Goal: Task Accomplishment & Management: Manage account settings

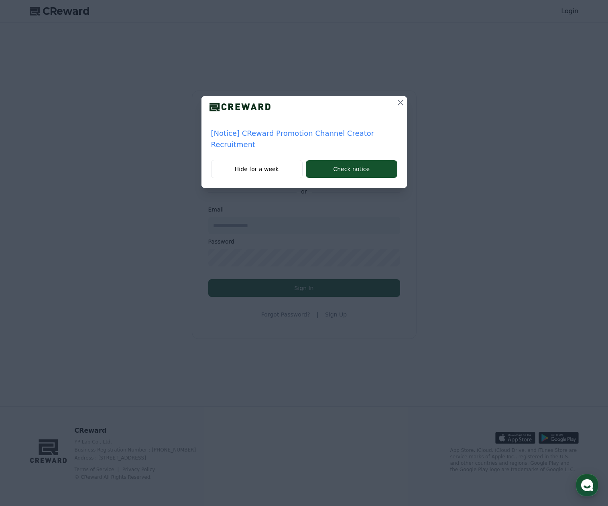
click at [401, 103] on icon at bounding box center [400, 103] width 10 height 10
click at [292, 134] on p "[Settlement] 1st Week of September Weekly Settlement Withdrawal Request Guide" at bounding box center [304, 139] width 186 height 22
click at [396, 102] on icon at bounding box center [400, 103] width 10 height 10
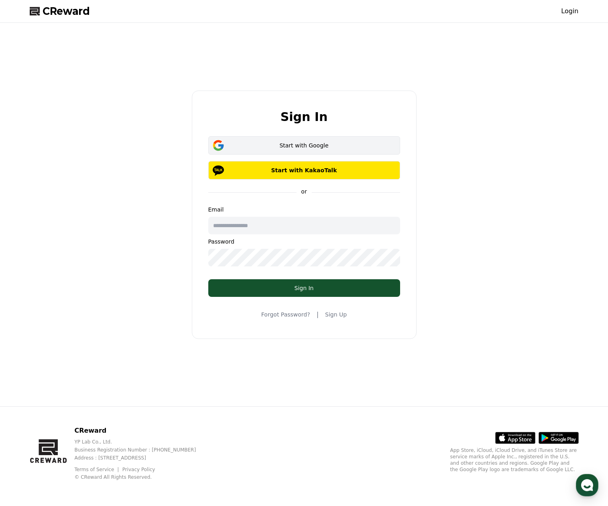
click at [319, 145] on div "Start with Google" at bounding box center [304, 146] width 168 height 8
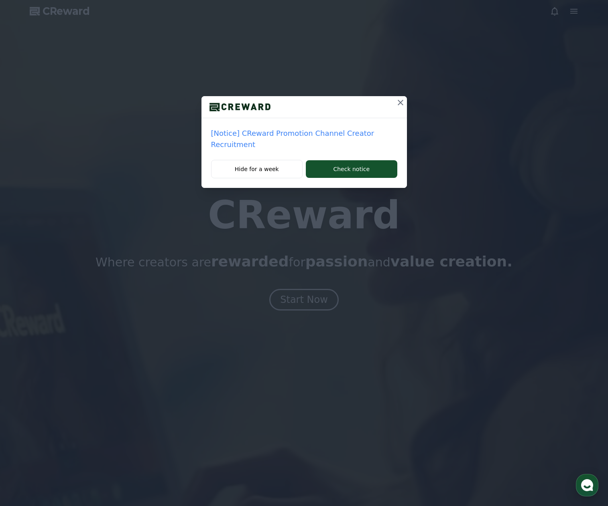
click at [401, 103] on icon at bounding box center [400, 103] width 10 height 10
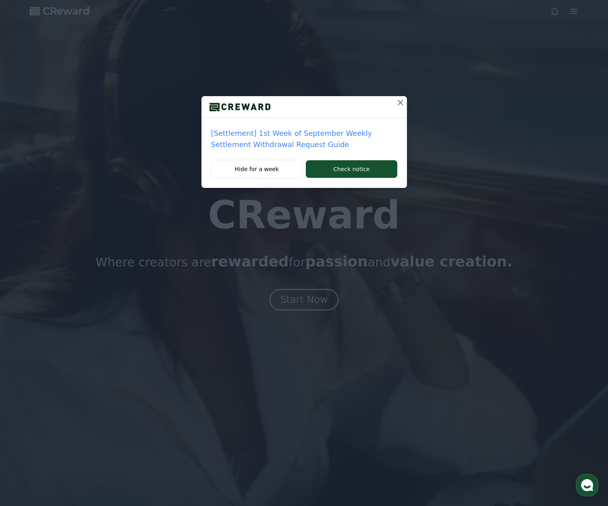
click at [401, 103] on icon at bounding box center [400, 103] width 10 height 10
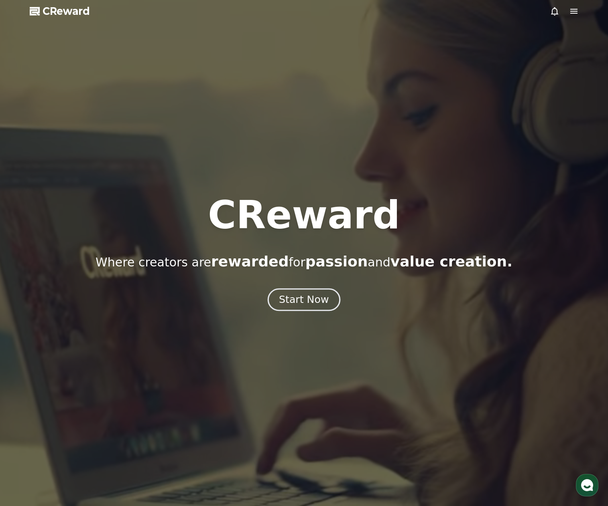
click at [321, 310] on button "Start Now" at bounding box center [303, 299] width 73 height 23
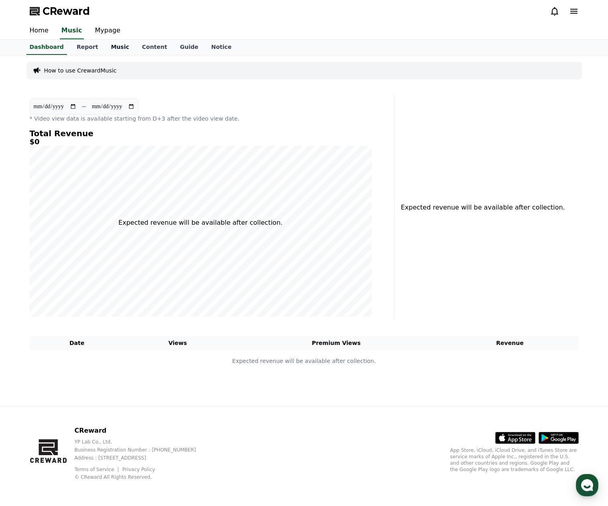
click at [105, 47] on link "Music" at bounding box center [119, 47] width 31 height 15
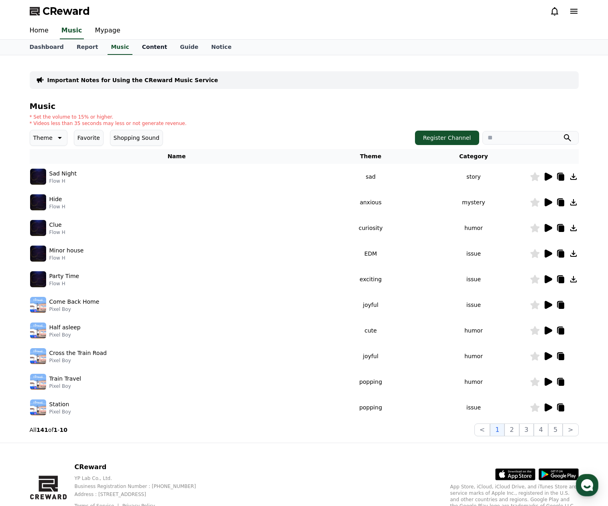
click at [142, 49] on link "Content" at bounding box center [155, 47] width 38 height 15
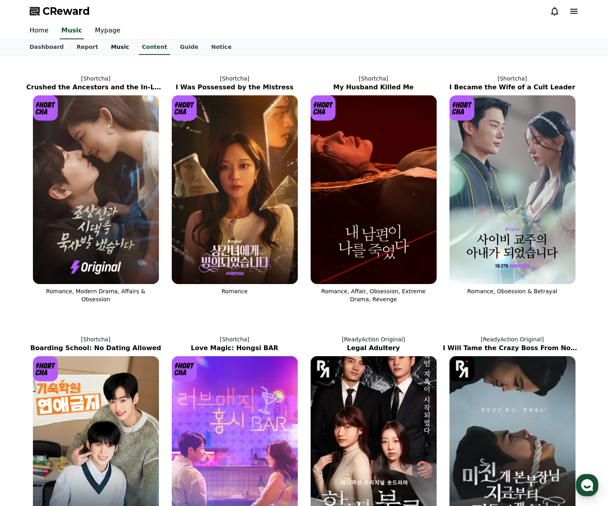
click at [111, 53] on link "Music" at bounding box center [119, 47] width 31 height 15
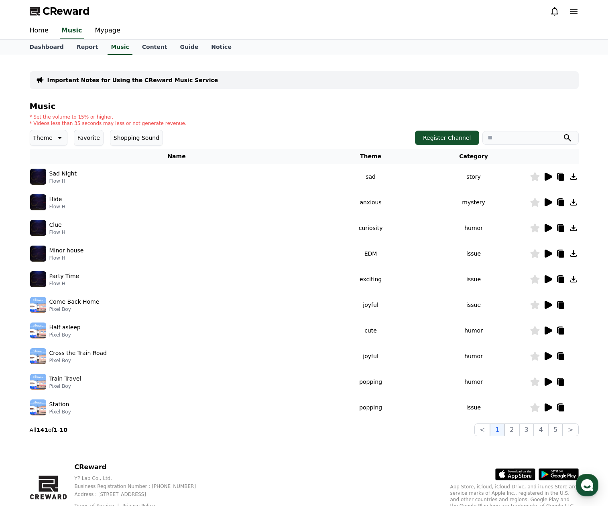
click at [573, 12] on icon at bounding box center [574, 11] width 10 height 10
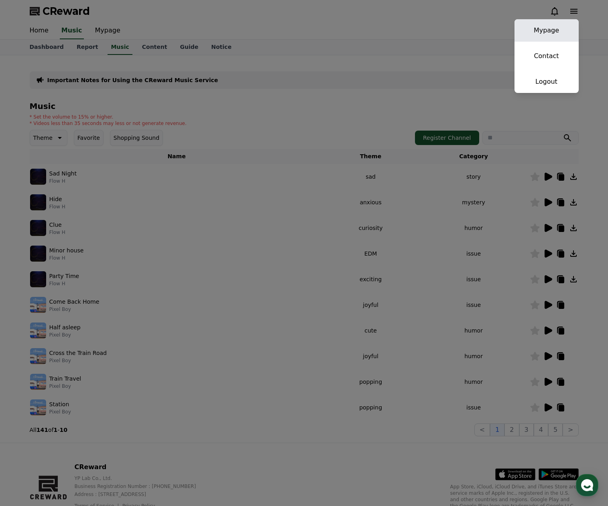
click at [559, 29] on link "Mypage" at bounding box center [546, 30] width 64 height 22
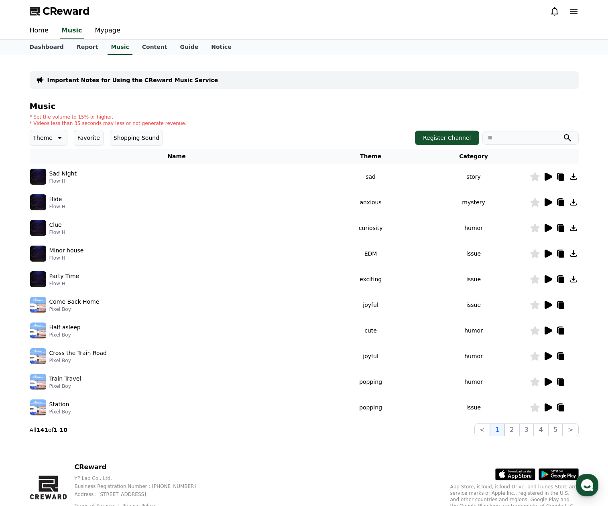
select select "**********"
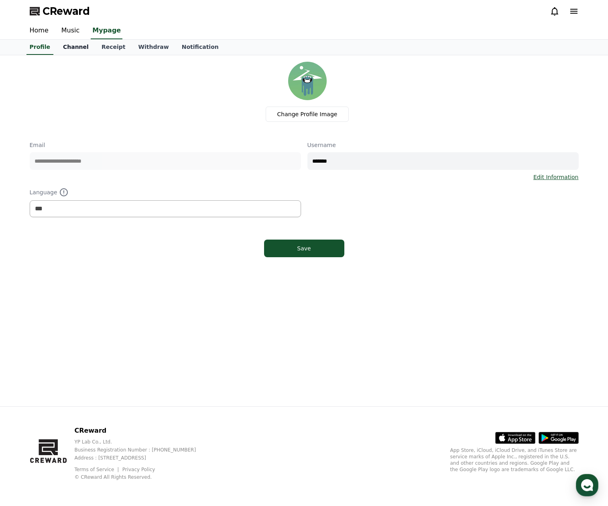
click at [70, 51] on link "Channel" at bounding box center [76, 47] width 38 height 15
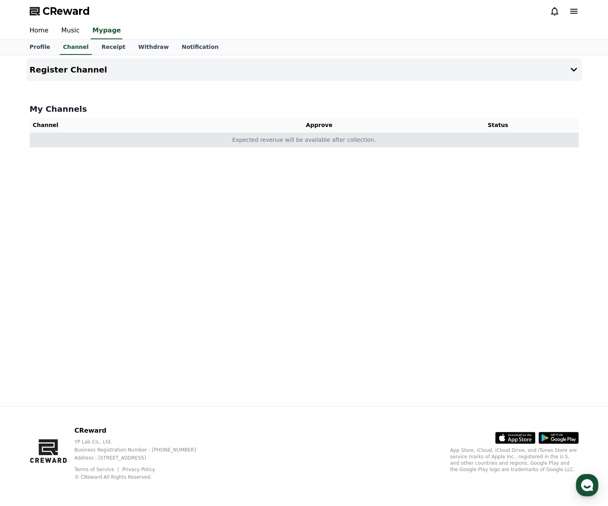
click at [93, 145] on td "Expected revenue will be available after collection." at bounding box center [304, 140] width 549 height 15
click at [282, 144] on td "Expected revenue will be available after collection." at bounding box center [304, 140] width 549 height 15
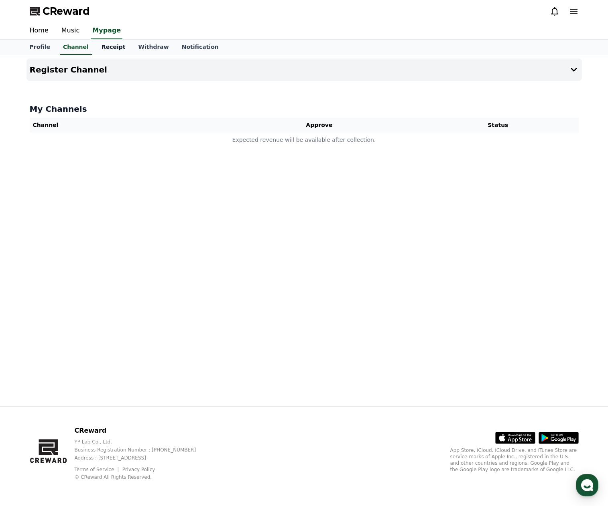
click at [108, 46] on link "Receipt" at bounding box center [113, 47] width 37 height 15
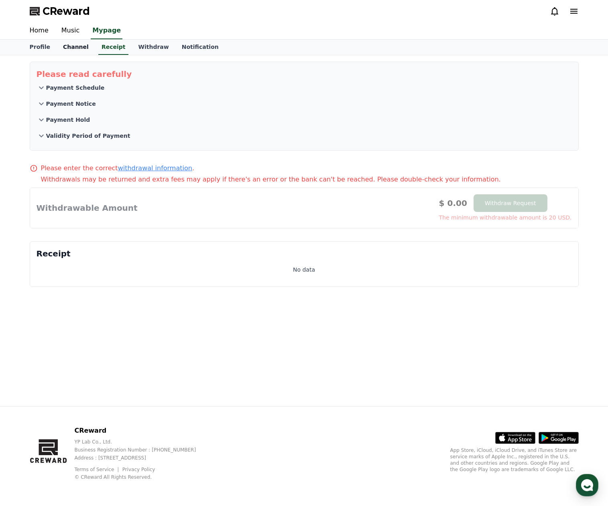
click at [83, 47] on link "Channel" at bounding box center [76, 47] width 38 height 15
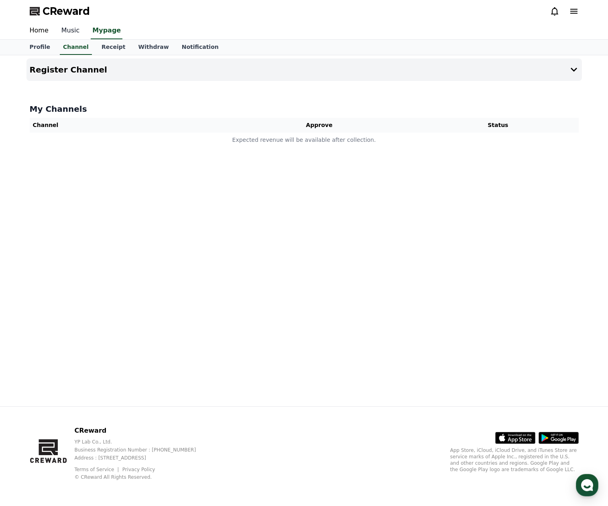
click at [64, 31] on link "Music" at bounding box center [70, 30] width 31 height 17
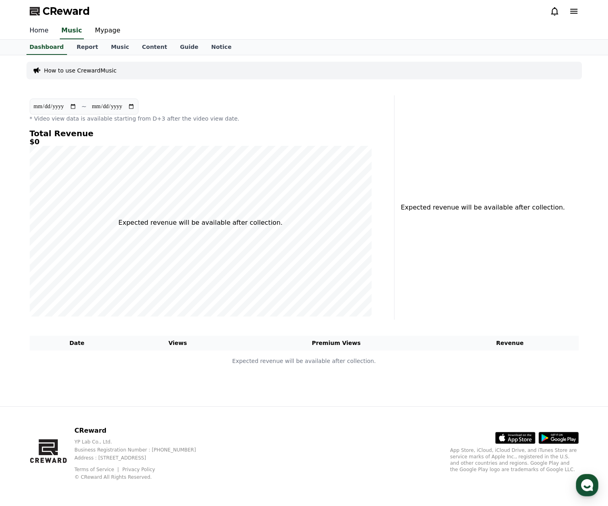
click at [37, 34] on link "Home" at bounding box center [39, 30] width 32 height 17
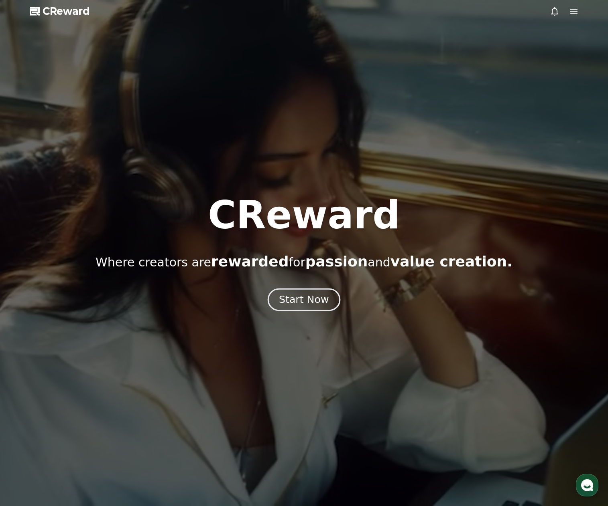
click at [319, 299] on div "Start Now" at bounding box center [304, 300] width 50 height 14
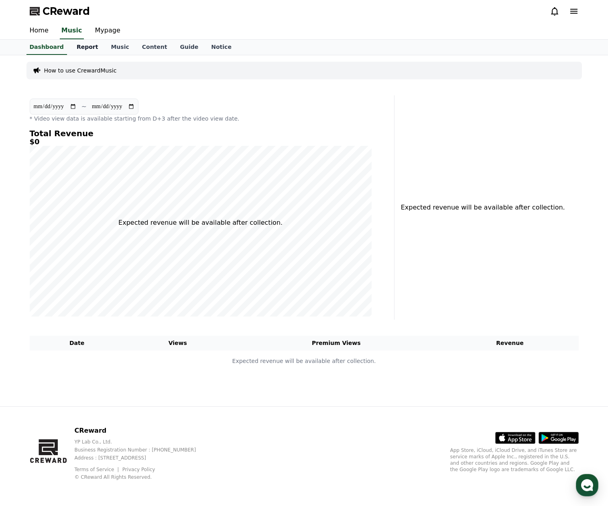
click at [86, 47] on link "Report" at bounding box center [87, 47] width 34 height 15
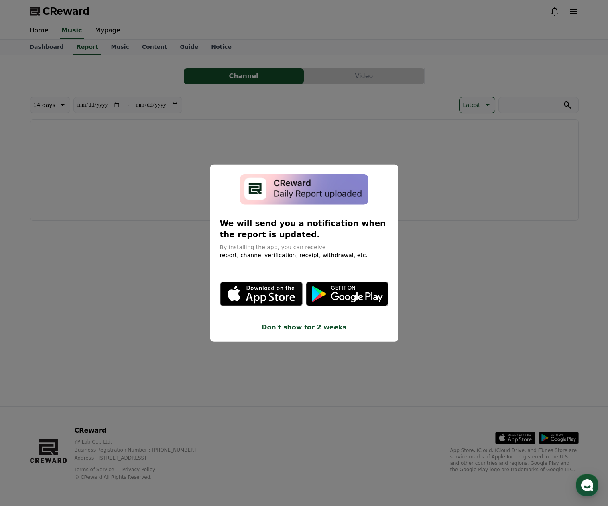
click at [312, 328] on button "Don't show for 2 weeks" at bounding box center [304, 328] width 168 height 10
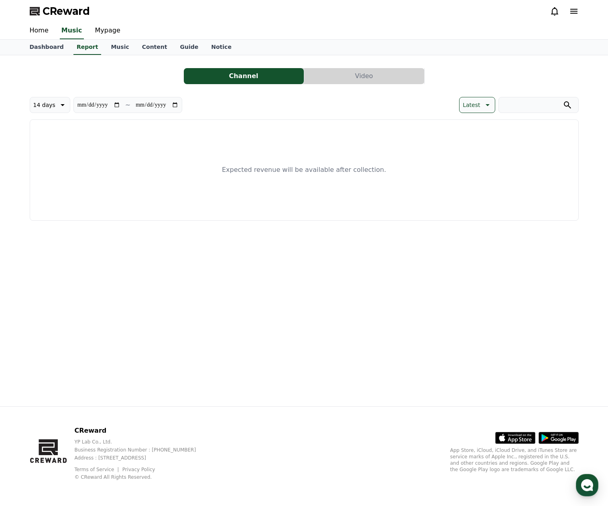
click at [335, 76] on button "Video" at bounding box center [364, 76] width 120 height 16
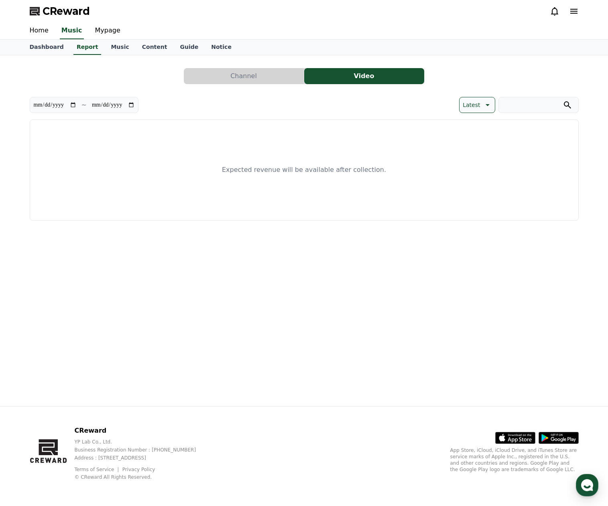
click at [277, 79] on button "Channel" at bounding box center [244, 76] width 120 height 16
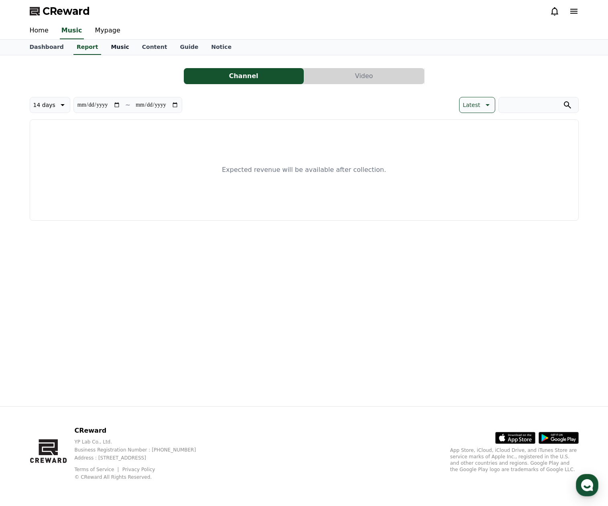
click at [114, 47] on link "Music" at bounding box center [119, 47] width 31 height 15
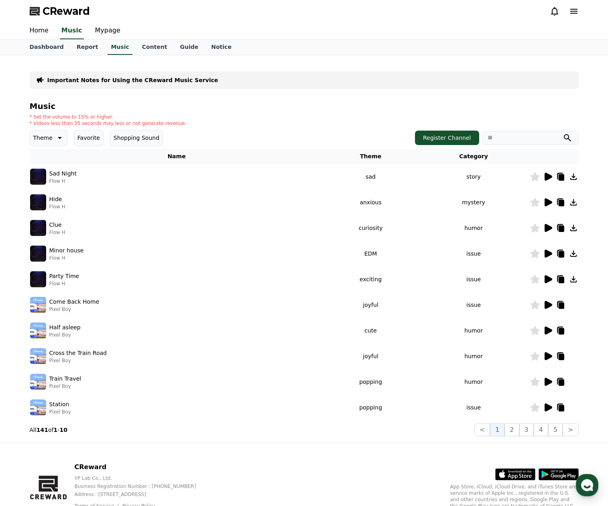
click at [78, 118] on p "* Set the volume to 15% or higher." at bounding box center [108, 117] width 157 height 6
drag, startPoint x: 41, startPoint y: 123, endPoint x: 59, endPoint y: 123, distance: 18.4
click at [59, 123] on p "* Videos less than 35 seconds may less or not generate revenue." at bounding box center [108, 123] width 157 height 6
drag, startPoint x: 71, startPoint y: 123, endPoint x: 76, endPoint y: 124, distance: 5.6
click at [76, 124] on p "* Videos less than 35 seconds may less or not generate revenue." at bounding box center [108, 123] width 157 height 6
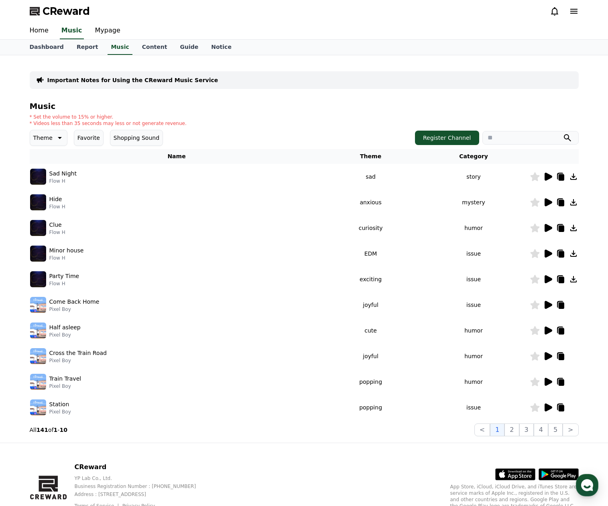
drag, startPoint x: 86, startPoint y: 124, endPoint x: 100, endPoint y: 124, distance: 14.0
click at [95, 124] on p "* Videos less than 35 seconds may less or not generate revenue." at bounding box center [108, 123] width 157 height 6
drag, startPoint x: 115, startPoint y: 124, endPoint x: 138, endPoint y: 123, distance: 23.7
click at [136, 123] on p "* Videos less than 35 seconds may less or not generate revenue." at bounding box center [108, 123] width 157 height 6
click at [155, 124] on p "* Videos less than 35 seconds may less or not generate revenue." at bounding box center [108, 123] width 157 height 6
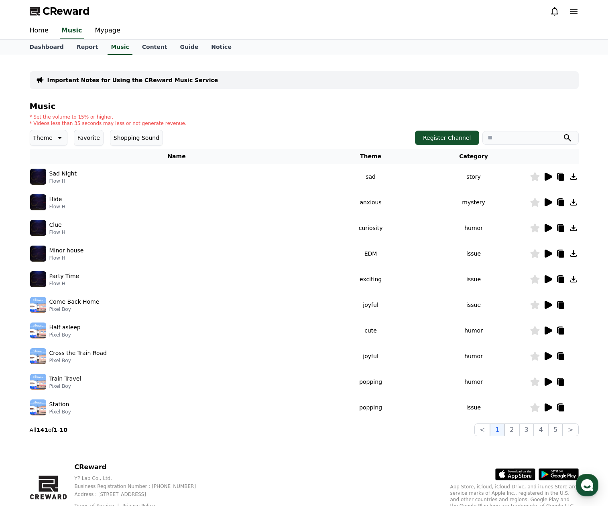
drag, startPoint x: 61, startPoint y: 124, endPoint x: 78, endPoint y: 122, distance: 16.5
click at [78, 122] on p "* Videos less than 35 seconds may less or not generate revenue." at bounding box center [108, 123] width 157 height 6
click at [92, 120] on p "* Videos less than 35 seconds may less or not generate revenue." at bounding box center [108, 123] width 157 height 6
click at [100, 122] on p "* Videos less than 35 seconds may less or not generate revenue." at bounding box center [108, 123] width 157 height 6
click at [111, 122] on p "* Videos less than 35 seconds may less or not generate revenue." at bounding box center [108, 123] width 157 height 6
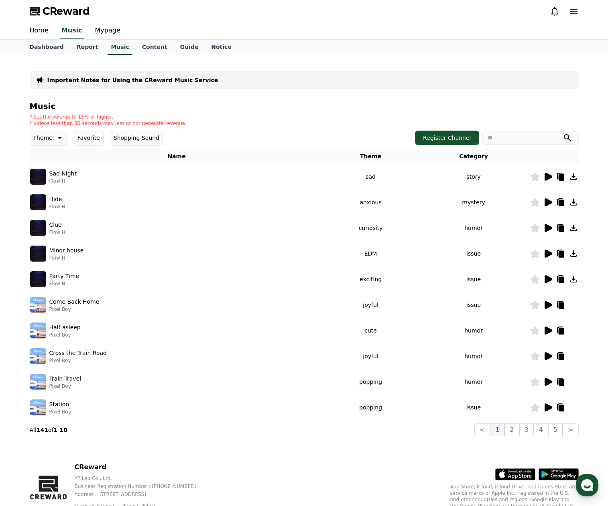
click at [124, 124] on p "* Videos less than 35 seconds may less or not generate revenue." at bounding box center [108, 123] width 157 height 6
drag, startPoint x: 129, startPoint y: 124, endPoint x: 144, endPoint y: 124, distance: 14.8
click at [142, 124] on p "* Videos less than 35 seconds may less or not generate revenue." at bounding box center [108, 123] width 157 height 6
drag, startPoint x: 150, startPoint y: 124, endPoint x: 160, endPoint y: 124, distance: 10.0
click at [160, 124] on p "* Videos less than 35 seconds may less or not generate revenue." at bounding box center [108, 123] width 157 height 6
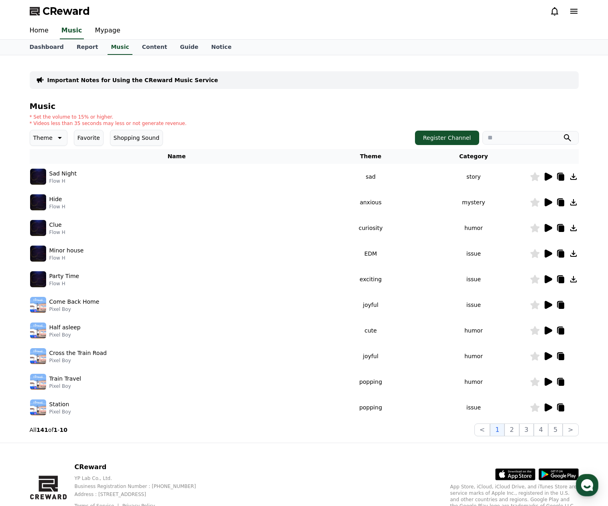
drag, startPoint x: 69, startPoint y: 123, endPoint x: 156, endPoint y: 122, distance: 87.4
click at [156, 122] on p "* Videos less than 35 seconds may less or not generate revenue." at bounding box center [108, 123] width 157 height 6
click at [505, 137] on input "search" at bounding box center [530, 138] width 96 height 14
click at [506, 138] on input "search" at bounding box center [530, 138] width 96 height 14
paste input "**********"
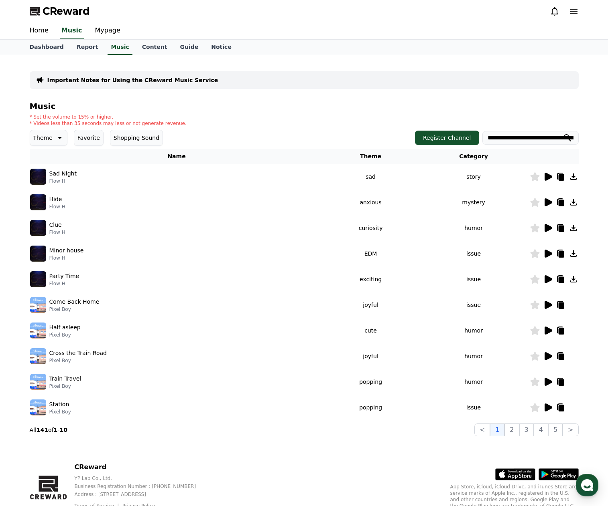
scroll to position [0, 30]
type input "**********"
click at [462, 138] on button "Register Channel" at bounding box center [447, 138] width 64 height 14
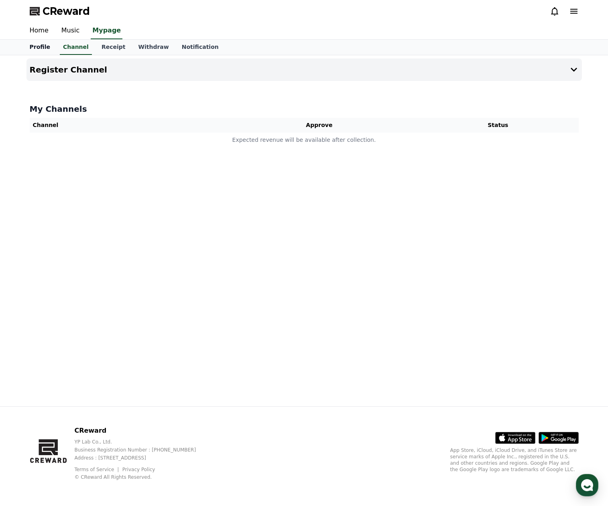
click at [33, 47] on link "Profile" at bounding box center [39, 47] width 33 height 15
select select "**********"
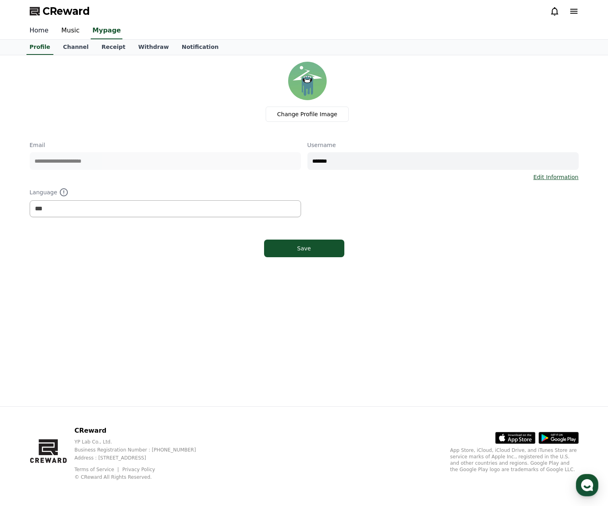
click at [42, 34] on link "Home" at bounding box center [39, 30] width 32 height 17
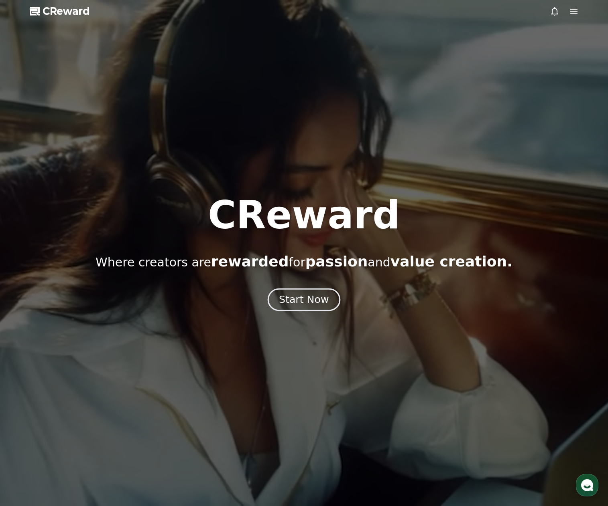
drag, startPoint x: 285, startPoint y: 323, endPoint x: 295, endPoint y: 308, distance: 17.7
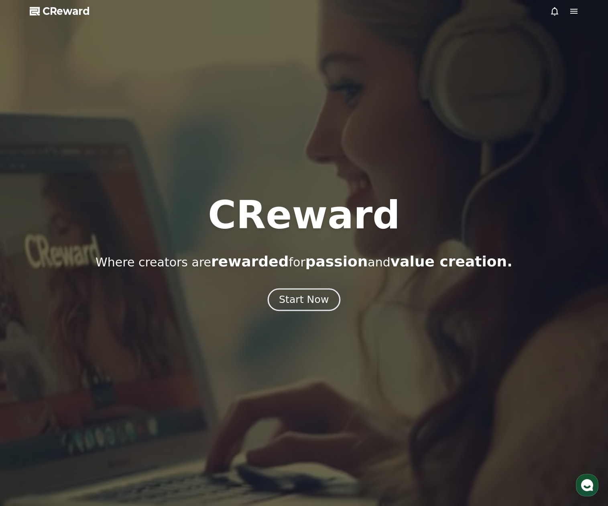
click at [286, 322] on div at bounding box center [304, 253] width 608 height 506
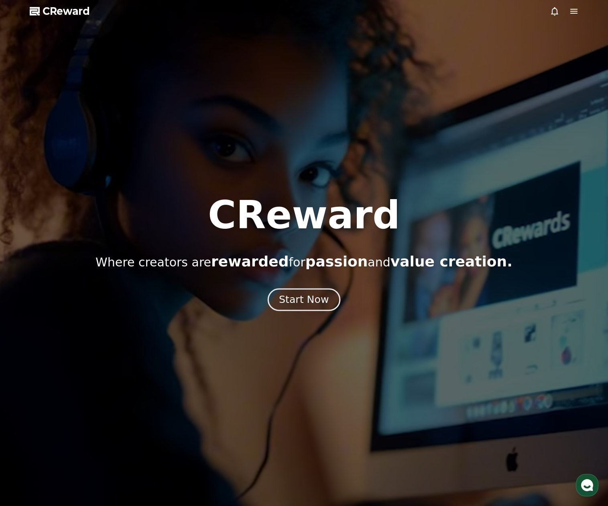
click at [297, 304] on div "Start Now" at bounding box center [304, 300] width 50 height 14
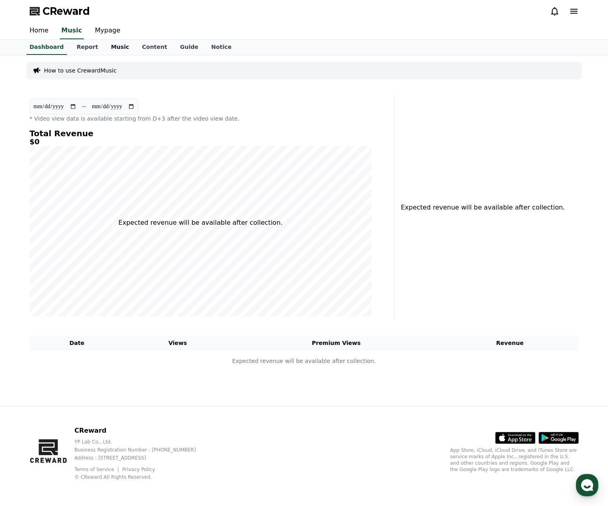
click at [113, 48] on link "Music" at bounding box center [119, 47] width 31 height 15
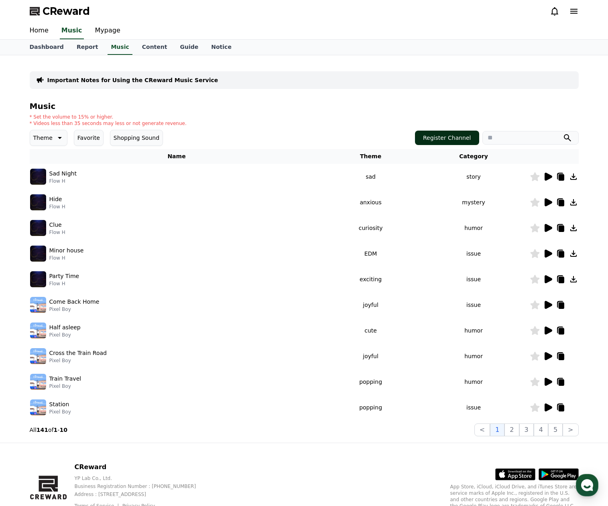
click at [440, 138] on button "Register Channel" at bounding box center [447, 138] width 64 height 14
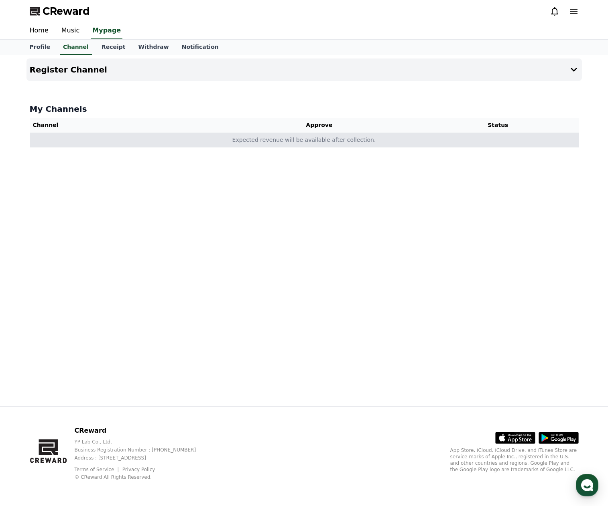
click at [364, 143] on td "Expected revenue will be available after collection." at bounding box center [304, 140] width 549 height 15
click at [249, 147] on td "Expected revenue will be available after collection." at bounding box center [304, 140] width 549 height 15
click at [251, 142] on td "Expected revenue will be available after collection." at bounding box center [304, 140] width 549 height 15
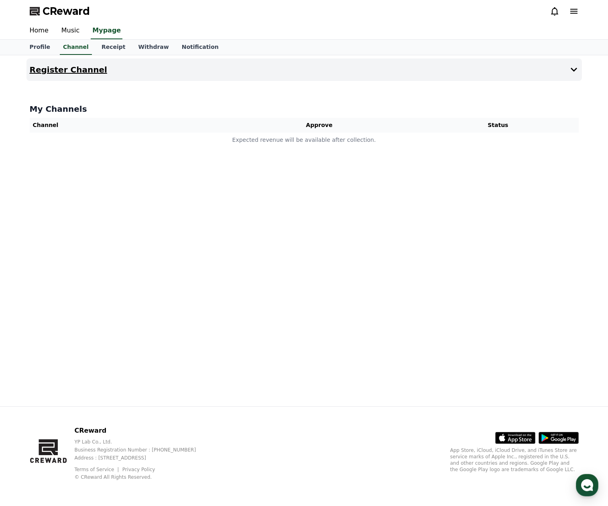
click at [573, 68] on icon at bounding box center [574, 70] width 10 height 10
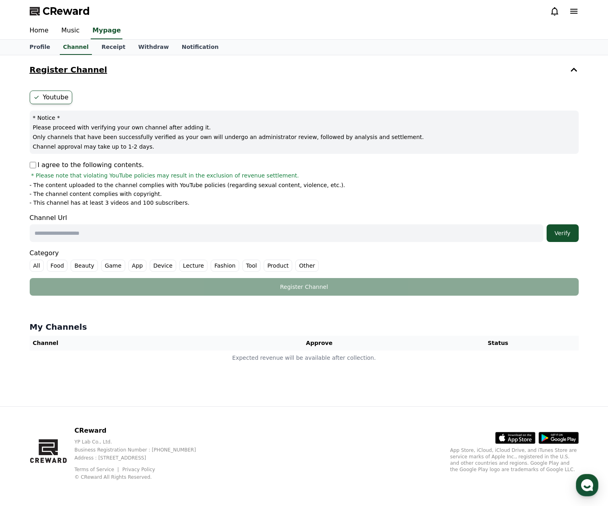
click at [61, 228] on input "text" at bounding box center [286, 234] width 513 height 18
paste input "**********"
type input "**********"
drag, startPoint x: 50, startPoint y: 186, endPoint x: 165, endPoint y: 203, distance: 116.3
click at [165, 203] on ul "- The content uploaded to the channel complies with YouTube policies (regarding…" at bounding box center [304, 194] width 549 height 26
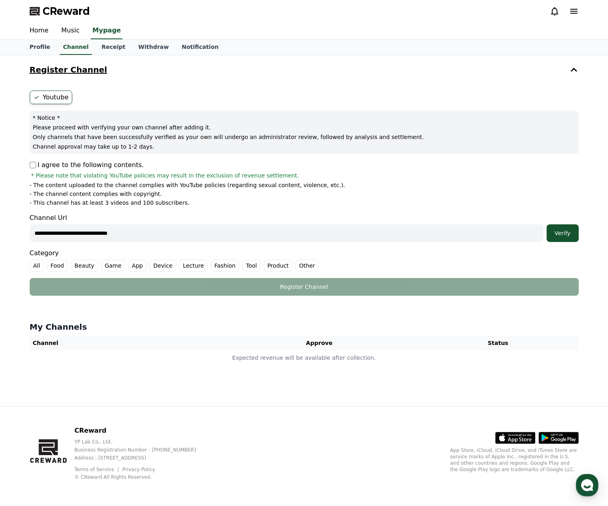
click at [177, 205] on li "- This channel has at least 3 videos and 100 subscribers." at bounding box center [304, 203] width 549 height 8
click at [566, 234] on div "Verify" at bounding box center [562, 233] width 26 height 8
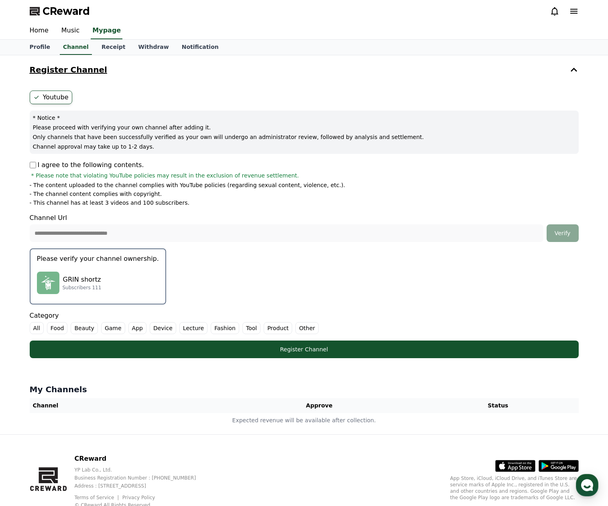
click at [295, 328] on label "Other" at bounding box center [306, 328] width 23 height 12
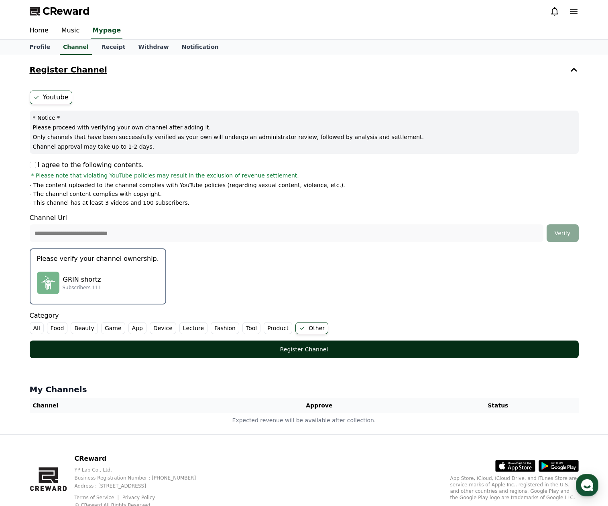
click at [283, 346] on div "Register Channel" at bounding box center [304, 350] width 517 height 8
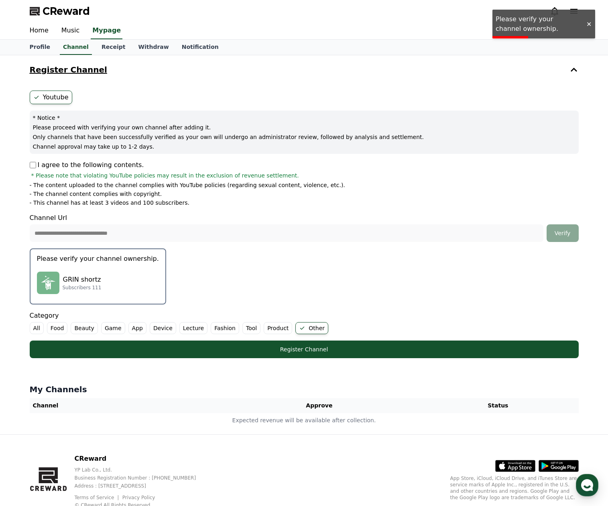
click at [590, 26] on div at bounding box center [588, 24] width 13 height 8
click at [86, 275] on div "GRIN shortz Subscribers 111" at bounding box center [98, 283] width 122 height 32
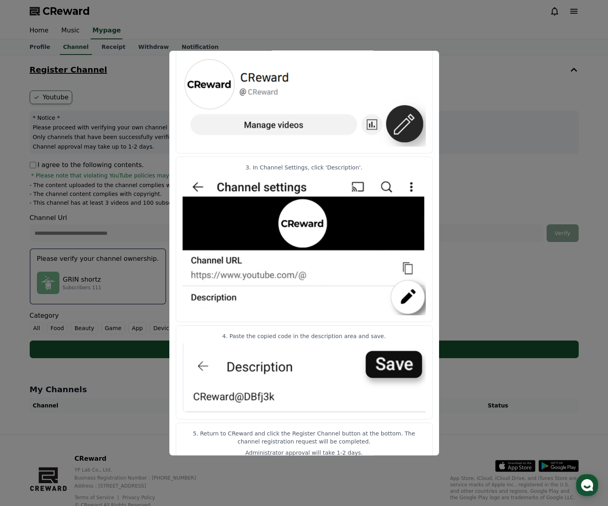
scroll to position [241, 0]
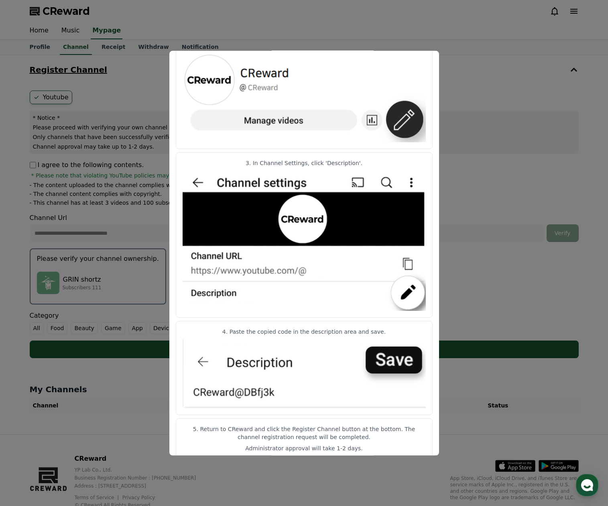
drag, startPoint x: 311, startPoint y: 161, endPoint x: 346, endPoint y: 161, distance: 35.3
click at [346, 161] on p "3. In Channel Settings, click 'Description'." at bounding box center [303, 163] width 243 height 8
drag, startPoint x: 244, startPoint y: 331, endPoint x: 290, endPoint y: 334, distance: 46.2
click at [290, 334] on p "4. Paste the copied code in the description area and save." at bounding box center [303, 332] width 243 height 8
click at [482, 137] on button "close modal" at bounding box center [304, 253] width 608 height 506
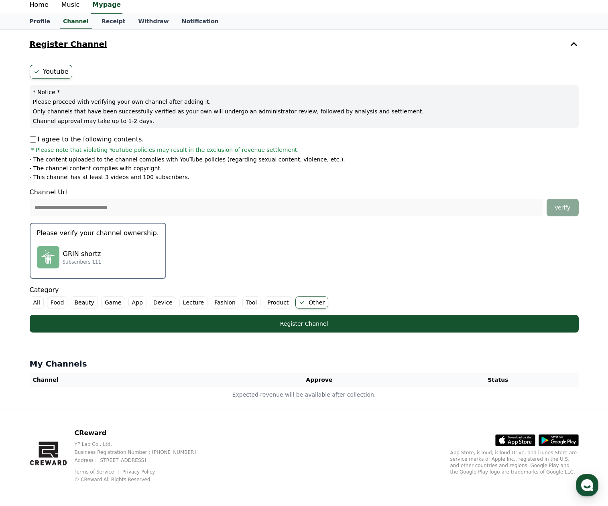
scroll to position [28, 0]
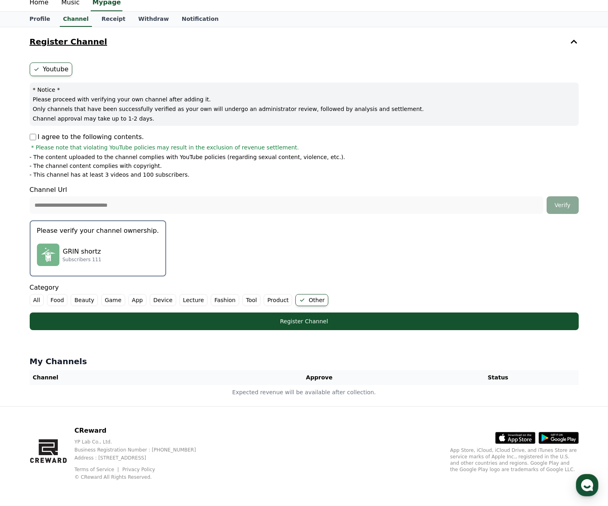
click at [492, 253] on form "**********" at bounding box center [304, 197] width 549 height 268
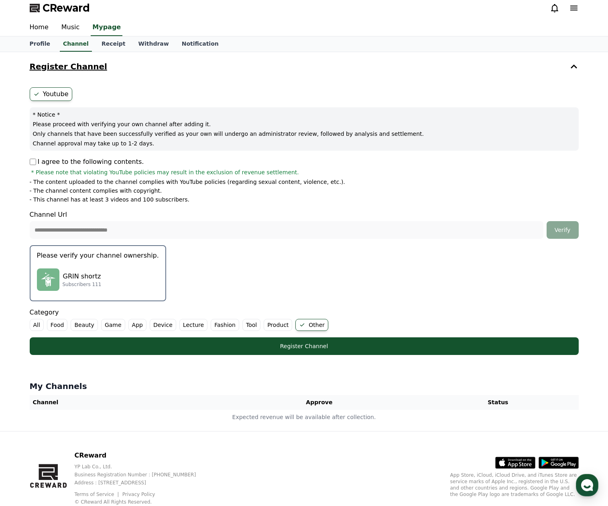
scroll to position [0, 0]
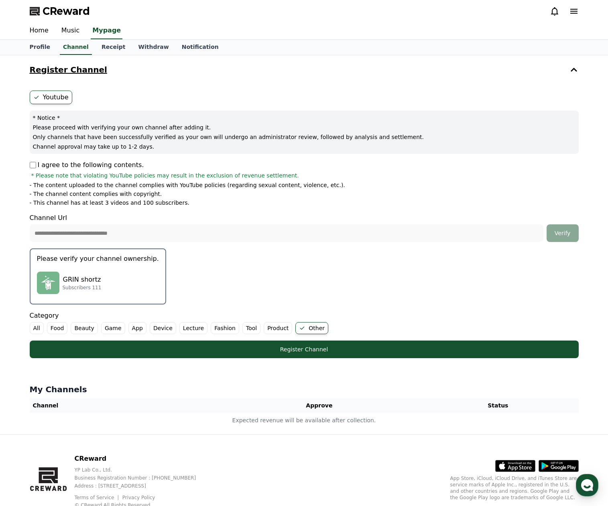
click at [76, 284] on p "GRIN shortz" at bounding box center [82, 280] width 39 height 10
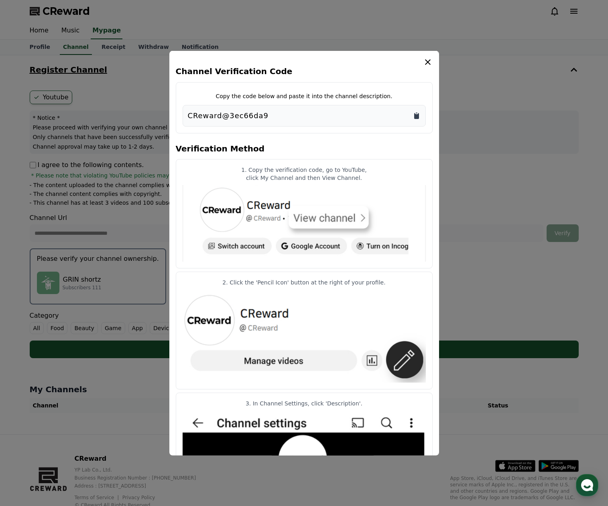
click at [415, 118] on icon "Copy to clipboard" at bounding box center [416, 116] width 5 height 6
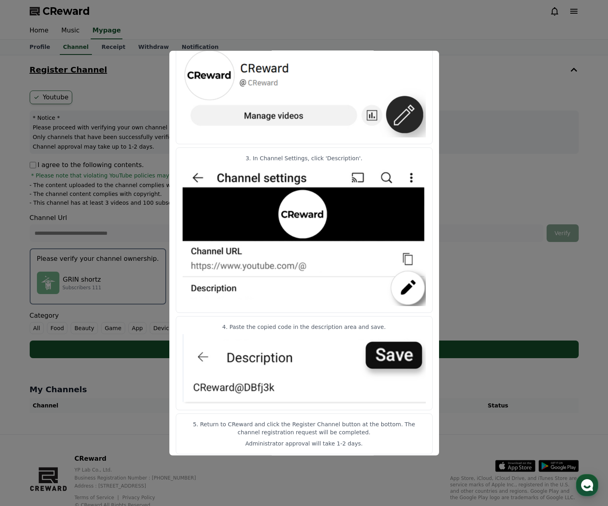
scroll to position [251, 0]
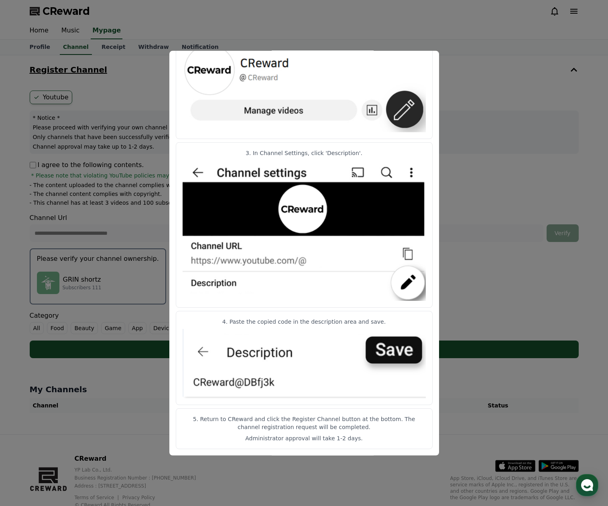
click at [491, 308] on button "close modal" at bounding box center [304, 253] width 608 height 506
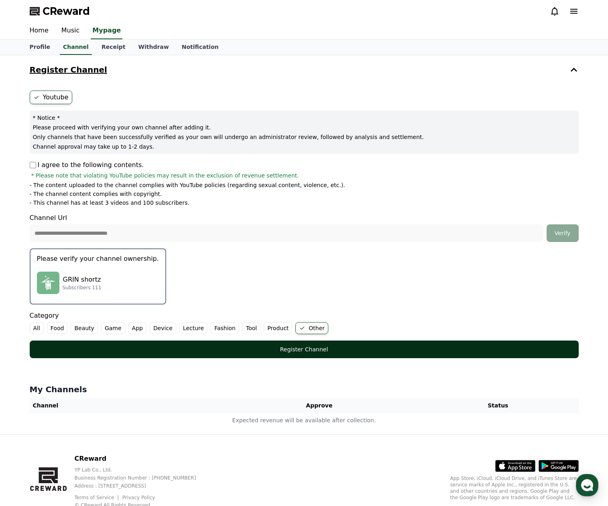
click at [314, 353] on div "Register Channel" at bounding box center [304, 350] width 517 height 8
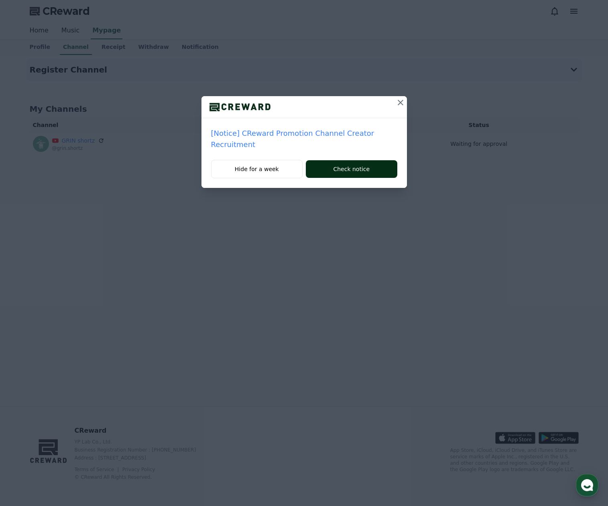
click at [329, 162] on button "Check notice" at bounding box center [351, 169] width 91 height 18
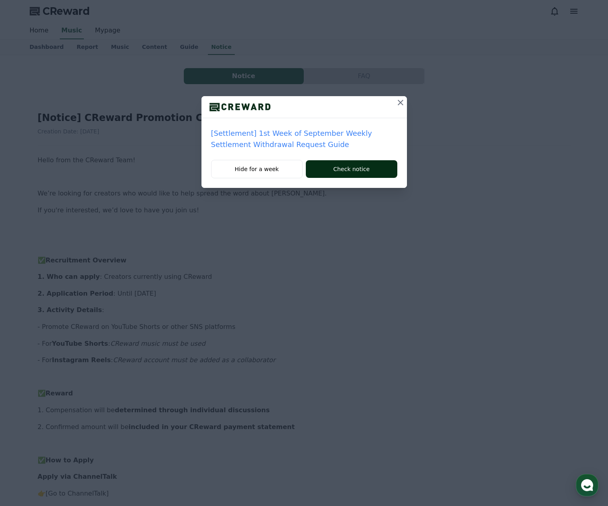
click at [338, 164] on button "Check notice" at bounding box center [351, 169] width 91 height 18
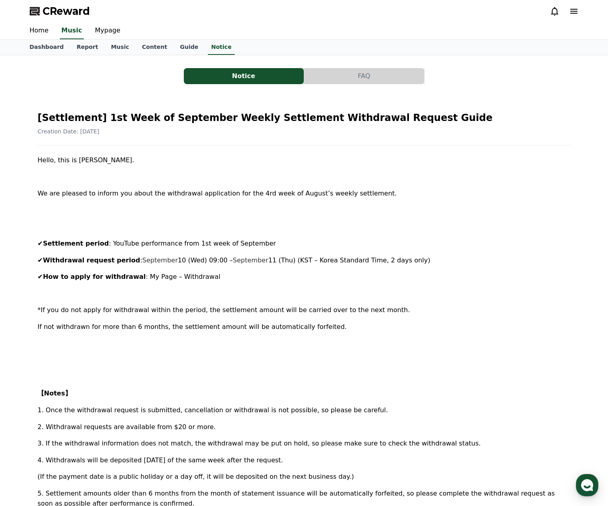
drag, startPoint x: 110, startPoint y: 121, endPoint x: 286, endPoint y: 128, distance: 176.2
click at [286, 128] on div "[Settlement] 1st Week of September Weekly Settlement Withdrawal Request Guide C…" at bounding box center [304, 120] width 533 height 30
click at [344, 135] on div "Creation Date: [DATE]" at bounding box center [304, 132] width 533 height 8
drag, startPoint x: 43, startPoint y: 193, endPoint x: 65, endPoint y: 194, distance: 22.5
click at [65, 194] on span "We are pleased to inform you about the withdrawal application for the 4rd week …" at bounding box center [217, 194] width 359 height 8
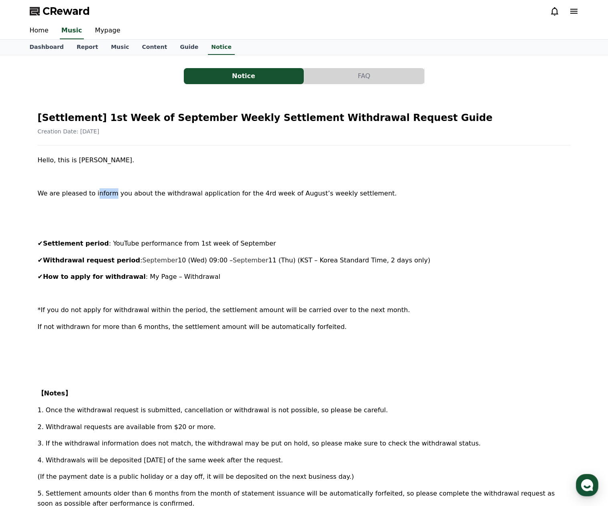
drag, startPoint x: 103, startPoint y: 194, endPoint x: 130, endPoint y: 195, distance: 26.5
click at [109, 194] on span "We are pleased to inform you about the withdrawal application for the 4rd week …" at bounding box center [217, 194] width 359 height 8
drag, startPoint x: 151, startPoint y: 193, endPoint x: 165, endPoint y: 196, distance: 14.3
click at [158, 193] on span "We are pleased to inform you about the withdrawal application for the 4rd week …" at bounding box center [217, 194] width 359 height 8
drag, startPoint x: 175, startPoint y: 194, endPoint x: 186, endPoint y: 197, distance: 11.6
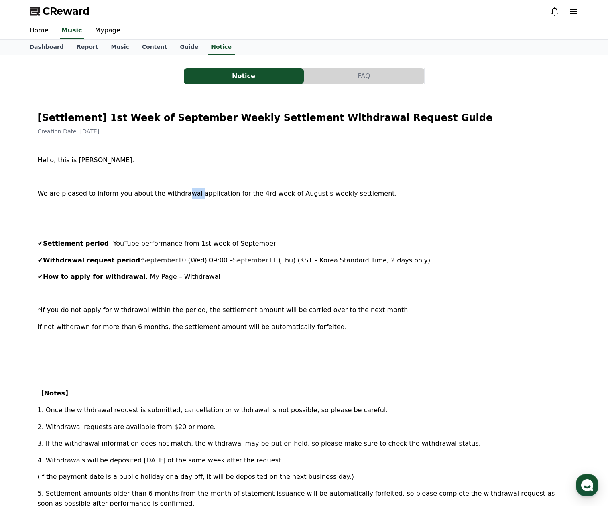
click at [185, 196] on span "We are pleased to inform you about the withdrawal application for the 4rd week …" at bounding box center [217, 194] width 359 height 8
drag, startPoint x: 200, startPoint y: 194, endPoint x: 216, endPoint y: 200, distance: 17.5
click at [206, 196] on span "We are pleased to inform you about the withdrawal application for the 4rd week …" at bounding box center [217, 194] width 359 height 8
drag, startPoint x: 220, startPoint y: 194, endPoint x: 241, endPoint y: 195, distance: 20.5
click at [229, 194] on span "We are pleased to inform you about the withdrawal application for the 4rd week …" at bounding box center [217, 194] width 359 height 8
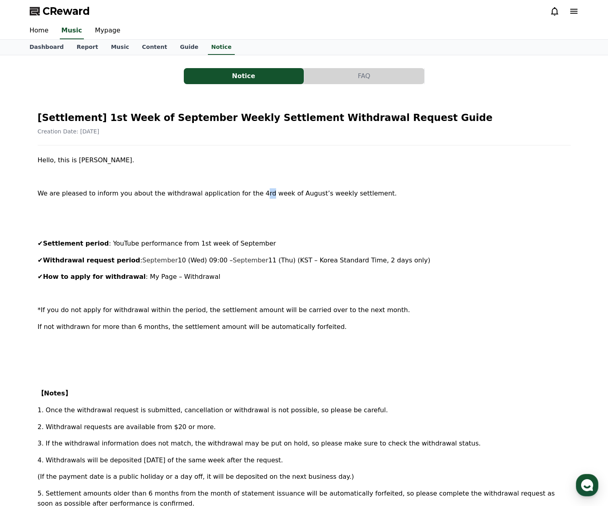
drag, startPoint x: 249, startPoint y: 195, endPoint x: 263, endPoint y: 194, distance: 13.7
click at [249, 195] on span "We are pleased to inform you about the withdrawal application for the 4rd week …" at bounding box center [217, 194] width 359 height 8
drag, startPoint x: 209, startPoint y: 195, endPoint x: 224, endPoint y: 196, distance: 15.3
click at [214, 195] on span "We are pleased to inform you about the withdrawal application for the 4rd week …" at bounding box center [217, 194] width 359 height 8
drag, startPoint x: 229, startPoint y: 196, endPoint x: 235, endPoint y: 197, distance: 5.3
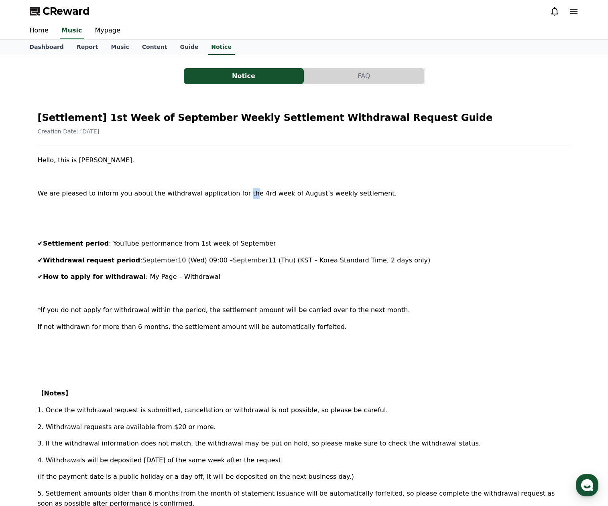
click at [234, 197] on span "We are pleased to inform you about the withdrawal application for the 4rd week …" at bounding box center [217, 194] width 359 height 8
drag, startPoint x: 256, startPoint y: 195, endPoint x: 271, endPoint y: 194, distance: 14.9
click at [258, 195] on span "We are pleased to inform you about the withdrawal application for the 4rd week …" at bounding box center [217, 194] width 359 height 8
click at [281, 194] on span "We are pleased to inform you about the withdrawal application for the 4rd week …" at bounding box center [217, 194] width 359 height 8
drag, startPoint x: 304, startPoint y: 195, endPoint x: 324, endPoint y: 196, distance: 20.5
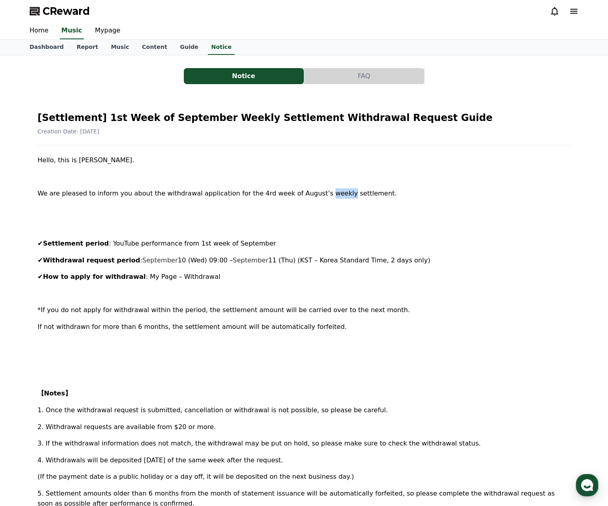
click at [319, 196] on span "We are pleased to inform you about the withdrawal application for the 4rd week …" at bounding box center [217, 194] width 359 height 8
click at [336, 197] on span "We are pleased to inform you about the withdrawal application for the 4rd week …" at bounding box center [217, 194] width 359 height 8
drag, startPoint x: 117, startPoint y: 243, endPoint x: 140, endPoint y: 245, distance: 22.9
click at [132, 244] on span ": YouTube performance from 1st week of September" at bounding box center [192, 244] width 167 height 8
click at [168, 245] on span ": YouTube performance from 1st week of September" at bounding box center [192, 244] width 167 height 8
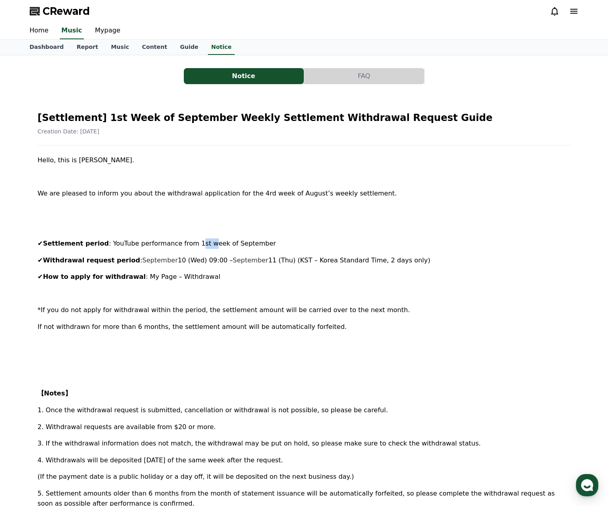
drag, startPoint x: 196, startPoint y: 245, endPoint x: 227, endPoint y: 247, distance: 31.8
click at [204, 246] on span ": YouTube performance from 1st week of September" at bounding box center [192, 244] width 167 height 8
click at [289, 242] on p "✔ Settlement period : YouTube performance from 1st week of September" at bounding box center [304, 244] width 533 height 10
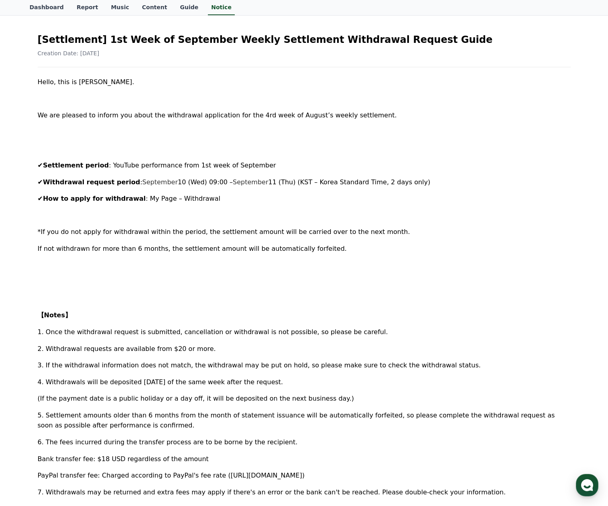
scroll to position [80, 0]
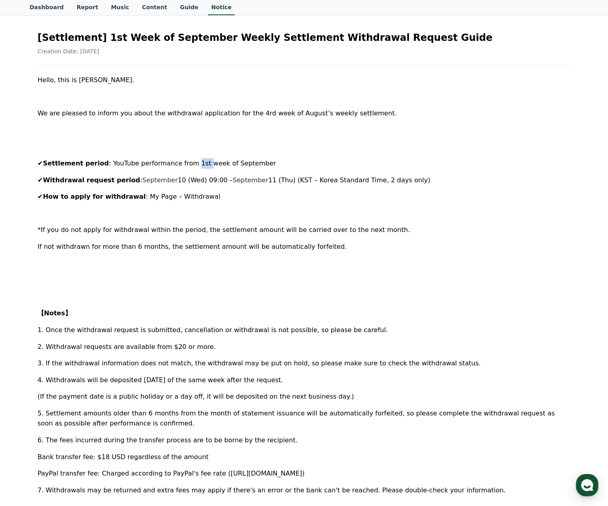
drag, startPoint x: 192, startPoint y: 166, endPoint x: 203, endPoint y: 168, distance: 11.4
click at [197, 166] on span ": YouTube performance from 1st week of September" at bounding box center [192, 164] width 167 height 8
drag, startPoint x: 216, startPoint y: 166, endPoint x: 234, endPoint y: 168, distance: 18.6
click at [226, 168] on p "✔ Settlement period : YouTube performance from 1st week of September" at bounding box center [304, 163] width 533 height 10
drag, startPoint x: 236, startPoint y: 168, endPoint x: 242, endPoint y: 169, distance: 5.7
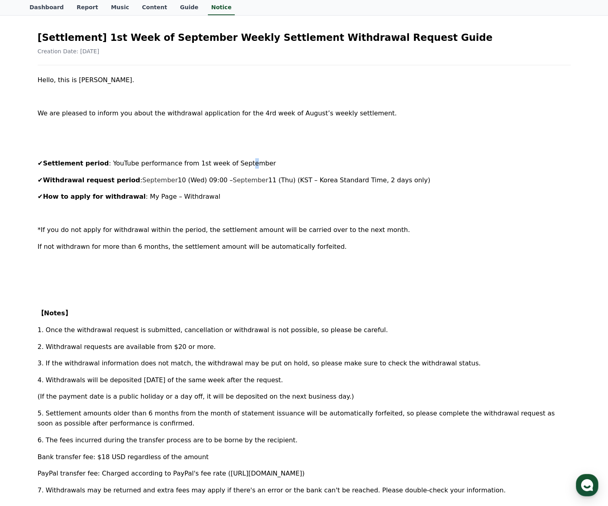
click at [239, 168] on p "✔ Settlement period : YouTube performance from 1st week of September" at bounding box center [304, 163] width 533 height 10
drag, startPoint x: 145, startPoint y: 182, endPoint x: 152, endPoint y: 182, distance: 7.6
click at [152, 181] on p "✔ Withdrawal request period : September 10 (Wed) 09:00 – September 11 (Thu) (KS…" at bounding box center [304, 180] width 533 height 10
drag, startPoint x: 240, startPoint y: 182, endPoint x: 271, endPoint y: 182, distance: 30.9
click at [242, 182] on p "✔ Withdrawal request period : September 10 (Wed) 09:00 – September 11 (Thu) (KS…" at bounding box center [304, 180] width 533 height 10
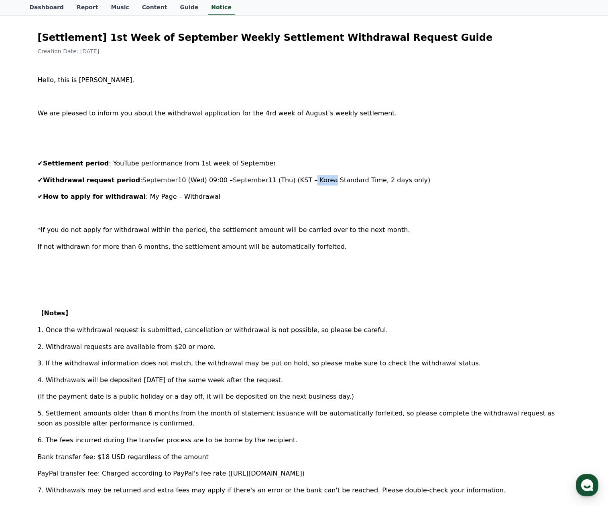
drag, startPoint x: 307, startPoint y: 180, endPoint x: 343, endPoint y: 182, distance: 36.1
click at [309, 180] on span "11 (Thu) (KST – Korea Standard Time, 2 days only)" at bounding box center [349, 180] width 162 height 8
click at [370, 183] on span "11 (Thu) (KST – Korea Standard Time, 2 days only)" at bounding box center [349, 180] width 162 height 8
drag, startPoint x: 151, startPoint y: 196, endPoint x: 169, endPoint y: 197, distance: 18.1
click at [166, 197] on span ": My Page – Withdrawal" at bounding box center [183, 197] width 75 height 8
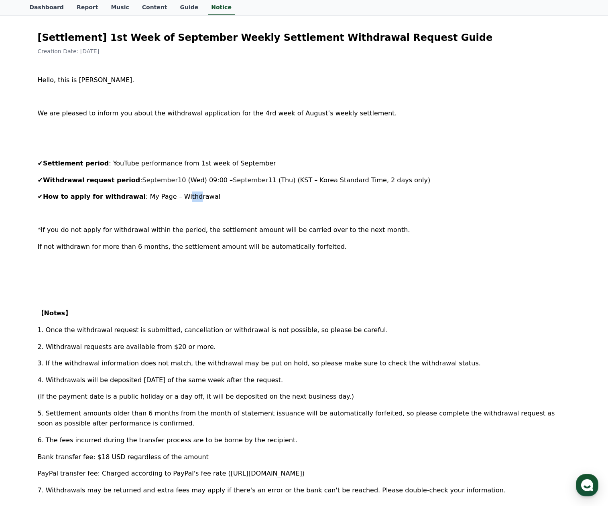
drag, startPoint x: 177, startPoint y: 198, endPoint x: 206, endPoint y: 208, distance: 30.6
click at [188, 200] on span ": My Page – Withdrawal" at bounding box center [183, 197] width 75 height 8
drag, startPoint x: 222, startPoint y: 231, endPoint x: 244, endPoint y: 231, distance: 21.7
click at [244, 231] on span "*If you do not apply for withdrawal within the period, the settlement amount wi…" at bounding box center [224, 230] width 372 height 8
drag, startPoint x: 150, startPoint y: 229, endPoint x: 161, endPoint y: 229, distance: 10.8
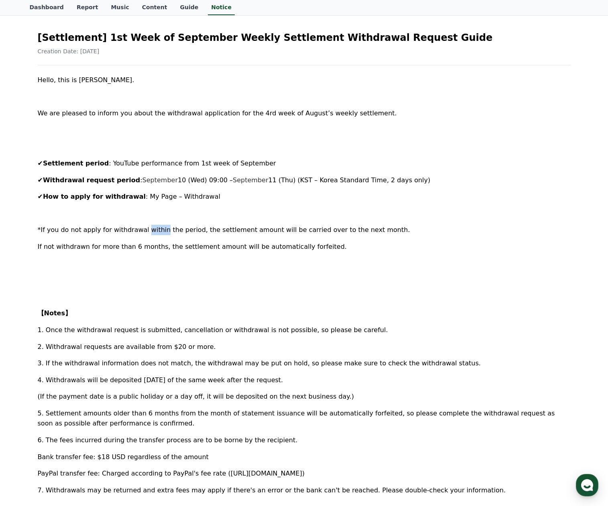
click at [158, 229] on span "*If you do not apply for withdrawal within the period, the settlement amount wi…" at bounding box center [224, 230] width 372 height 8
drag, startPoint x: 191, startPoint y: 230, endPoint x: 208, endPoint y: 230, distance: 16.8
click at [199, 231] on span "*If you do not apply for withdrawal within the period, the settlement amount wi…" at bounding box center [224, 230] width 372 height 8
drag, startPoint x: 218, startPoint y: 229, endPoint x: 239, endPoint y: 229, distance: 20.9
click at [228, 230] on span "*If you do not apply for withdrawal within the period, the settlement amount wi…" at bounding box center [224, 230] width 372 height 8
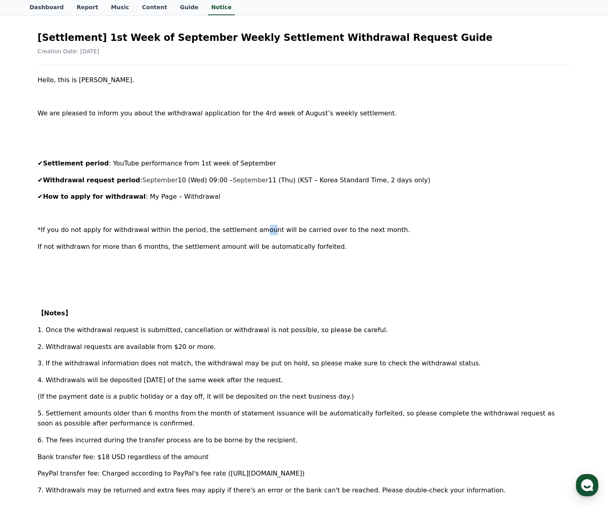
drag, startPoint x: 242, startPoint y: 229, endPoint x: 257, endPoint y: 230, distance: 14.5
click at [250, 229] on span "*If you do not apply for withdrawal within the period, the settlement amount wi…" at bounding box center [224, 230] width 372 height 8
drag, startPoint x: 258, startPoint y: 230, endPoint x: 283, endPoint y: 230, distance: 25.3
click at [267, 231] on span "*If you do not apply for withdrawal within the period, the settlement amount wi…" at bounding box center [224, 230] width 372 height 8
click at [290, 230] on span "*If you do not apply for withdrawal within the period, the settlement amount wi…" at bounding box center [224, 230] width 372 height 8
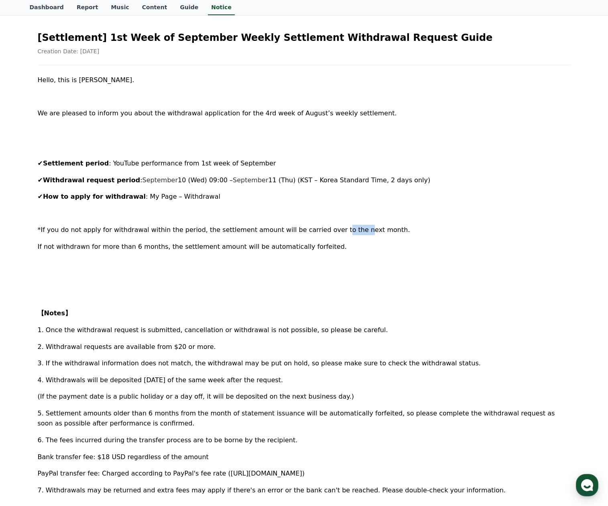
drag, startPoint x: 326, startPoint y: 230, endPoint x: 337, endPoint y: 232, distance: 11.3
click at [336, 231] on span "*If you do not apply for withdrawal within the period, the settlement amount wi…" at bounding box center [224, 230] width 372 height 8
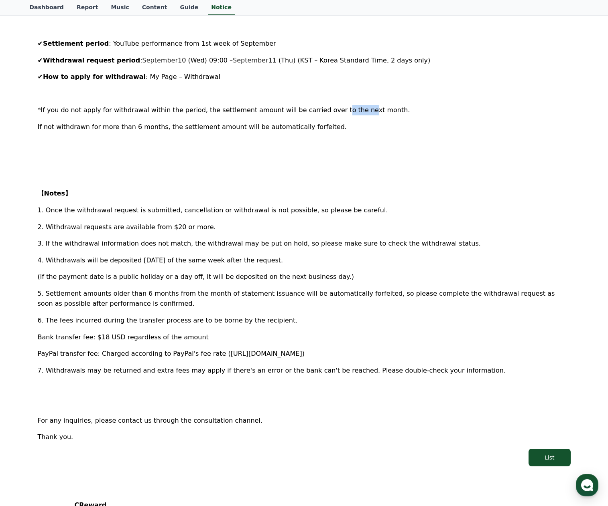
scroll to position [201, 0]
drag, startPoint x: 73, startPoint y: 209, endPoint x: 101, endPoint y: 212, distance: 27.8
click at [92, 210] on span "1. Once the withdrawal request is submitted, cancellation or withdrawal is not …" at bounding box center [213, 210] width 350 height 8
drag
click at [153, 211] on span "1. Once the withdrawal request is submitted, cancellation or withdrawal is not …" at bounding box center [213, 210] width 350 height 8
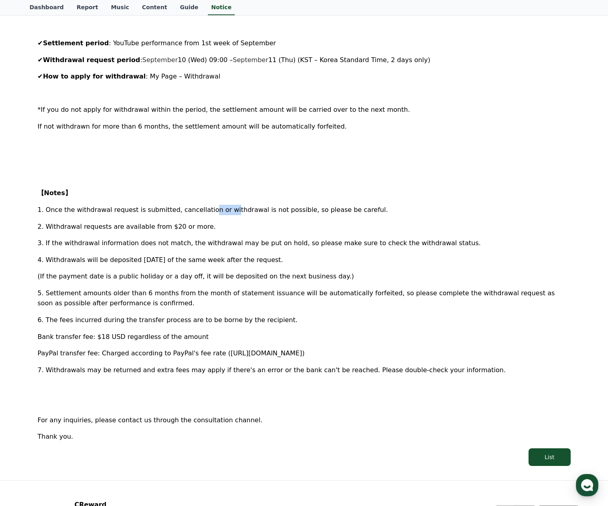
click at [218, 209] on span "1. Once the withdrawal request is submitted, cancellation or withdrawal is not …" at bounding box center [213, 210] width 350 height 8
click at [82, 226] on span "2. Withdrawal requests are available from $20 or more." at bounding box center [127, 227] width 178 height 8
click at [122, 227] on span "2. Withdrawal requests are available from $20 or more." at bounding box center [127, 227] width 178 height 8
click at [153, 229] on span "2. Withdrawal requests are available from $20 or more." at bounding box center [127, 227] width 178 height 8
click at [178, 228] on span "2. Withdrawal requests are available from $20 or more." at bounding box center [127, 227] width 178 height 8
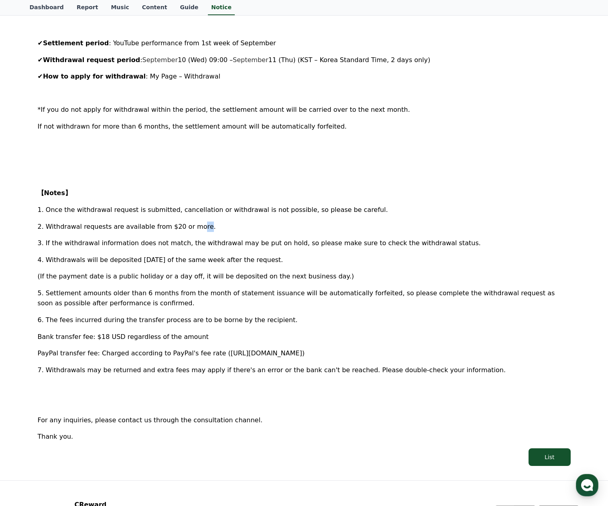
click at [192, 230] on span "2. Withdrawal requests are available from $20 or more." at bounding box center [127, 227] width 178 height 8
click at [314, 212] on span "1. Once the withdrawal request is submitted, cancellation or withdrawal is not …" at bounding box center [213, 210] width 350 height 8
click at [121, 212] on span "1. Once the withdrawal request is submitted, cancellation or withdrawal is not …" at bounding box center [213, 210] width 350 height 8
click at [178, 214] on p "1. Once the withdrawal request is submitted, cancellation or withdrawal is not …" at bounding box center [304, 210] width 533 height 10
click at [214, 214] on p "1. Once the withdrawal request is submitted, cancellation or withdrawal is not …" at bounding box center [304, 210] width 533 height 10
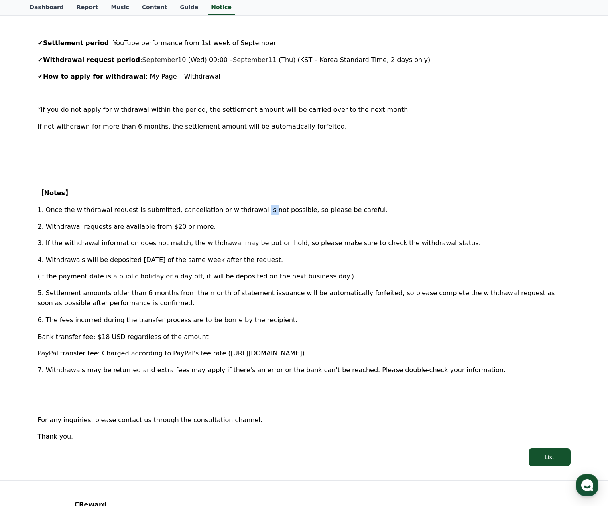
click at [248, 212] on span "1. Once the withdrawal request is submitted, cancellation or withdrawal is not …" at bounding box center [213, 210] width 350 height 8
click at [293, 213] on span "1. Once the withdrawal request is submitted, cancellation or withdrawal is not …" at bounding box center [213, 210] width 350 height 8
click at [309, 213] on span "1. Once the withdrawal request is submitted, cancellation or withdrawal is not …" at bounding box center [213, 210] width 350 height 8
click at [70, 248] on p "3. If the withdrawal information does not match, the withdrawal may be put on h…" at bounding box center [304, 243] width 533 height 10
click at [98, 259] on span "4. Withdrawals will be deposited on Friday of the same week after the request." at bounding box center [160, 260] width 245 height 8
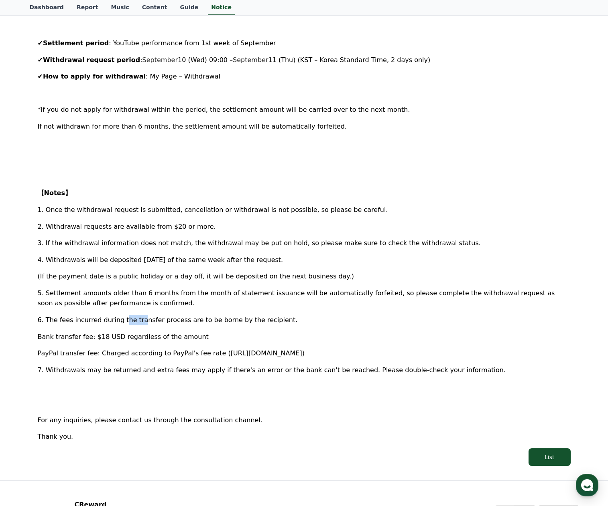
click at [134, 318] on div "Hello, this is CREWARD. We are pleased to inform you about the withdrawal appli…" at bounding box center [304, 199] width 533 height 488
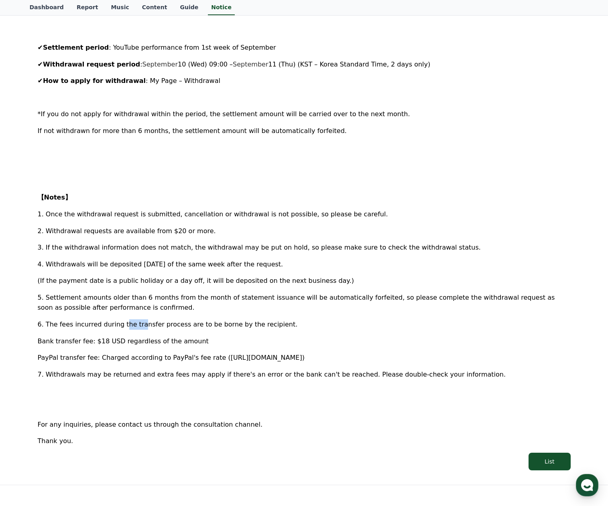
scroll to position [194, 0]
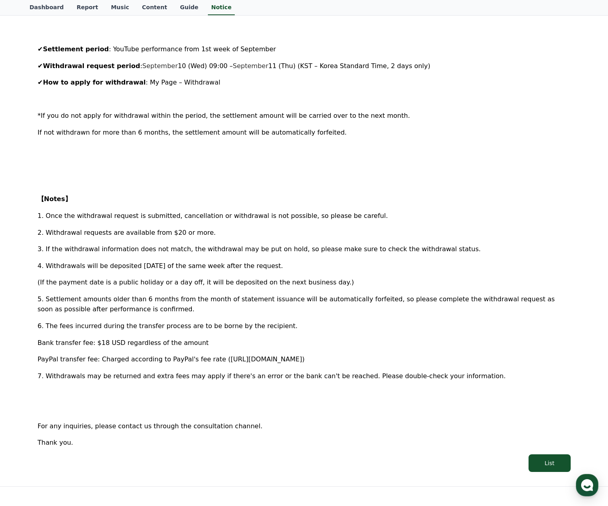
click at [596, 6] on div "Dashboard Report Music Content Guide Notice" at bounding box center [304, 8] width 608 height 16
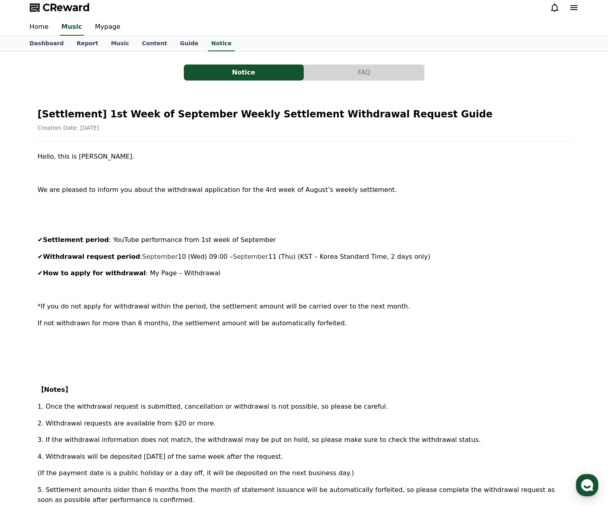
scroll to position [0, 0]
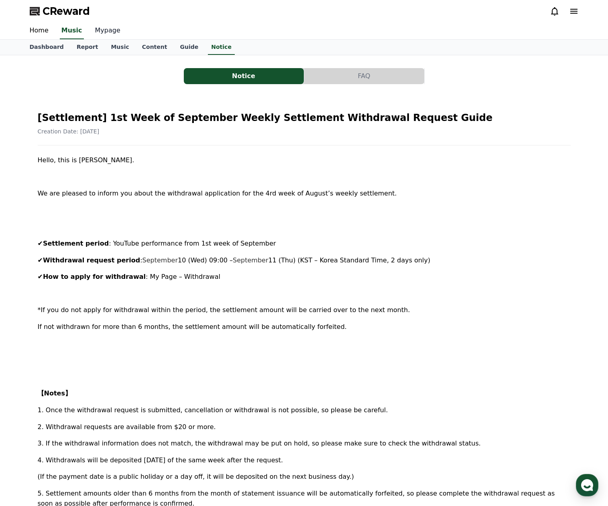
click at [99, 32] on link "Mypage" at bounding box center [108, 30] width 38 height 17
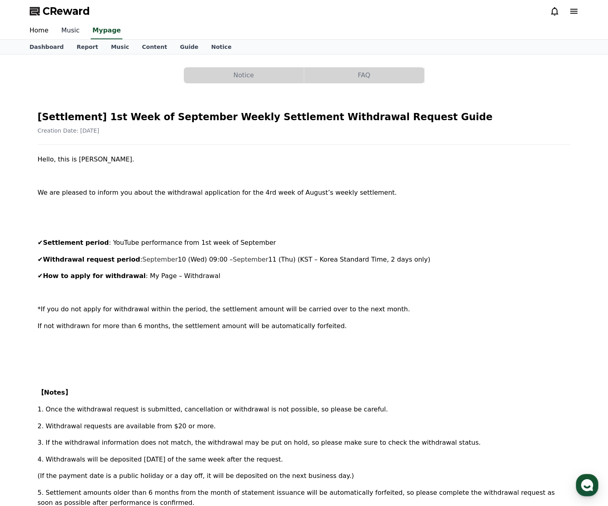
select select "**********"
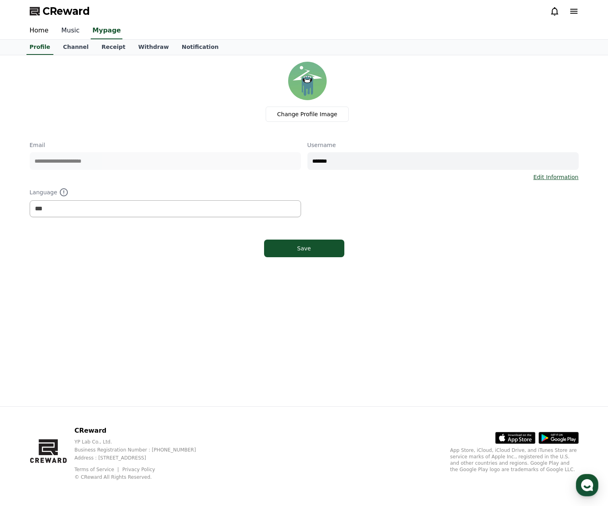
click at [69, 34] on link "Music" at bounding box center [70, 30] width 31 height 17
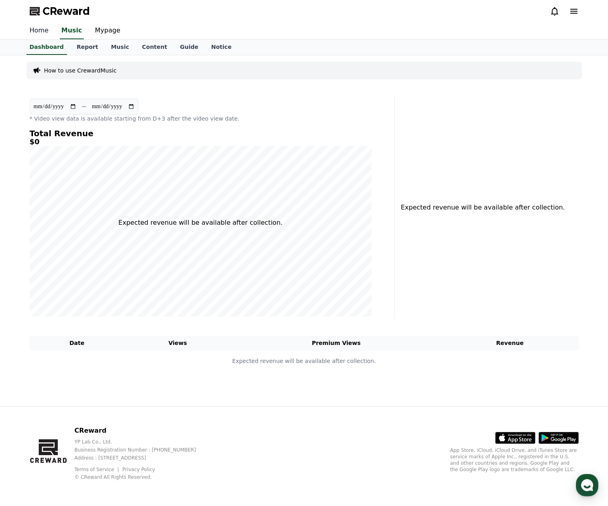
click at [37, 34] on link "Home" at bounding box center [39, 30] width 32 height 17
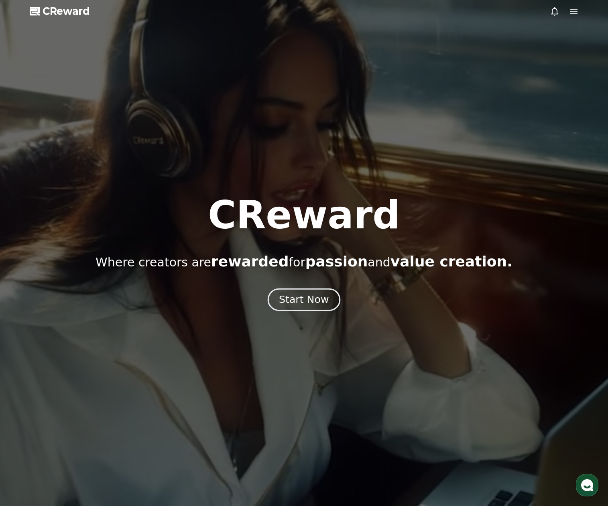
click at [303, 296] on div "Start Now" at bounding box center [304, 300] width 50 height 14
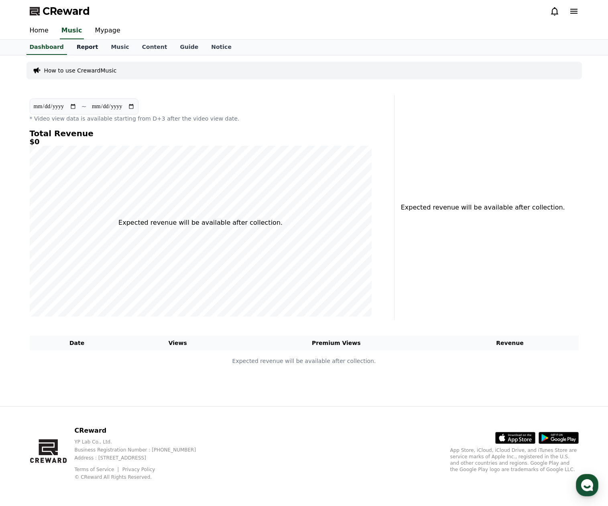
click at [85, 46] on link "Report" at bounding box center [87, 47] width 34 height 15
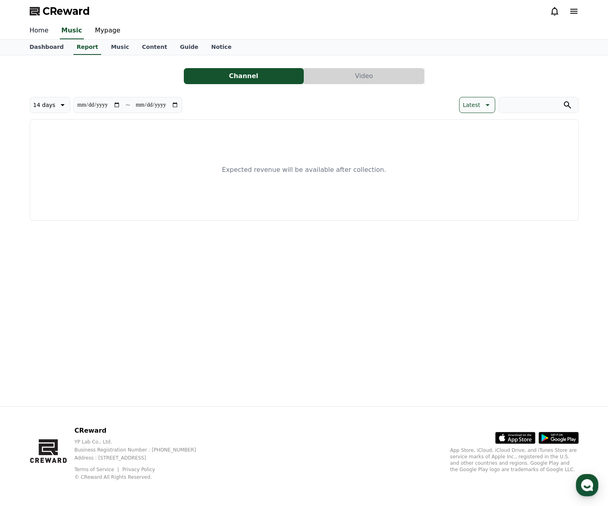
click at [35, 30] on link "Home" at bounding box center [39, 30] width 32 height 17
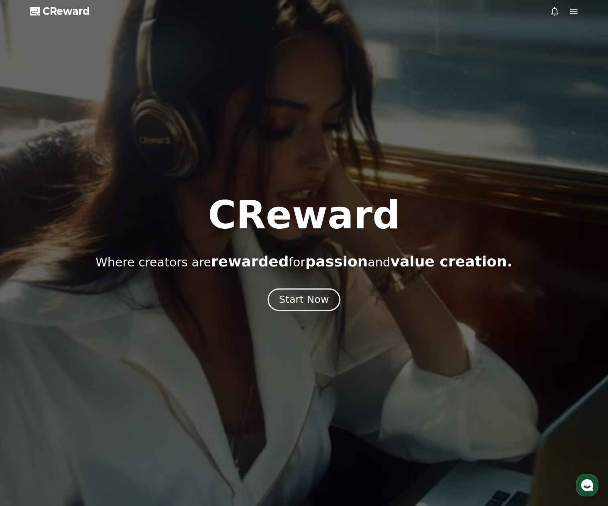
click at [300, 300] on div "Start Now" at bounding box center [304, 300] width 50 height 14
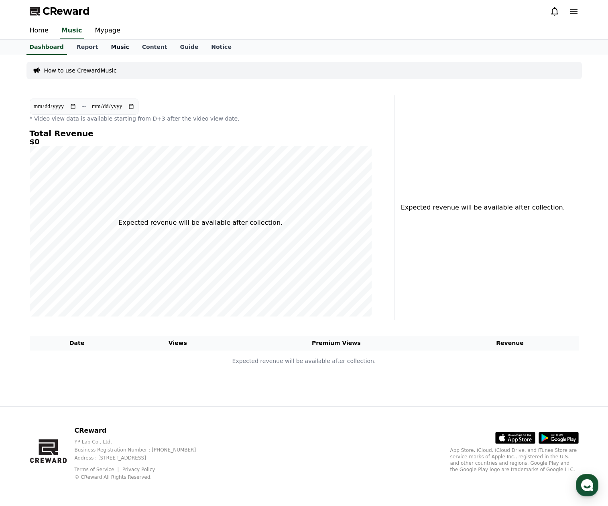
click at [111, 47] on link "Music" at bounding box center [119, 47] width 31 height 15
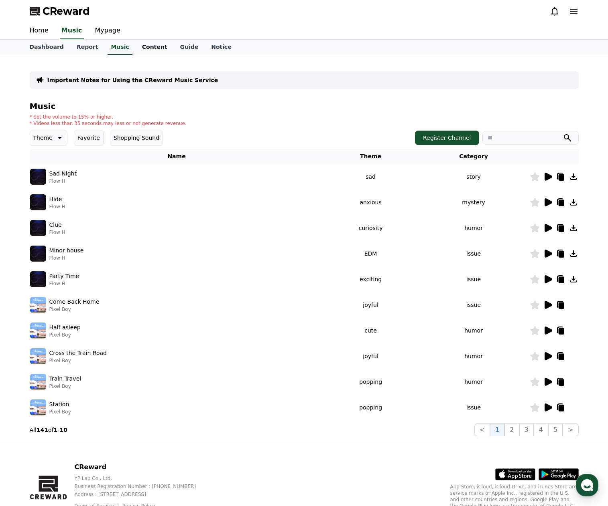
click at [150, 49] on link "Content" at bounding box center [155, 47] width 38 height 15
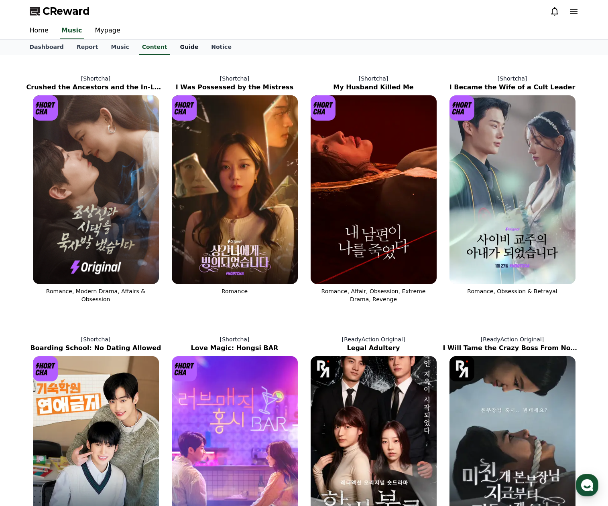
click at [173, 50] on link "Guide" at bounding box center [188, 47] width 31 height 15
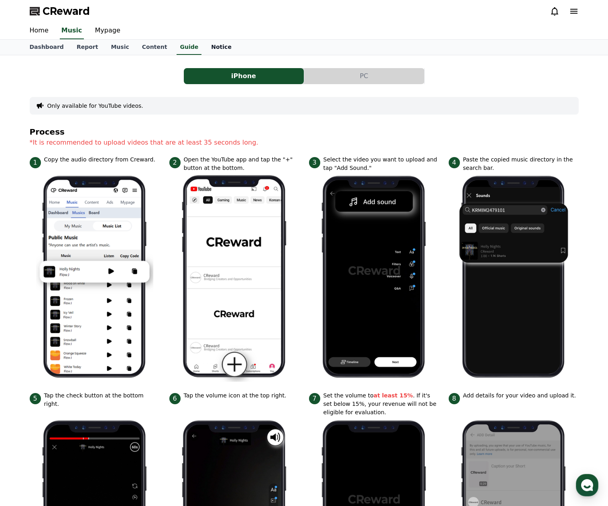
click at [205, 48] on link "Notice" at bounding box center [221, 47] width 33 height 15
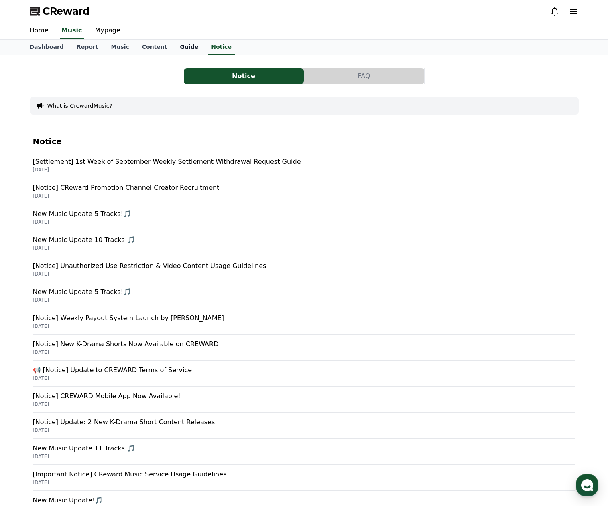
click at [173, 48] on link "Guide" at bounding box center [188, 47] width 31 height 15
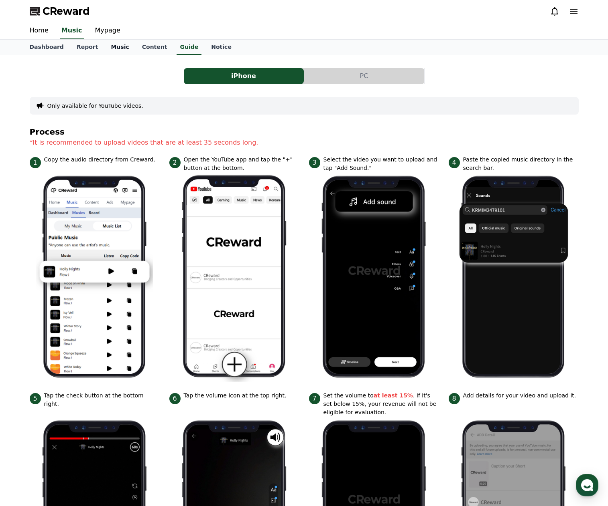
click at [111, 49] on link "Music" at bounding box center [119, 47] width 31 height 15
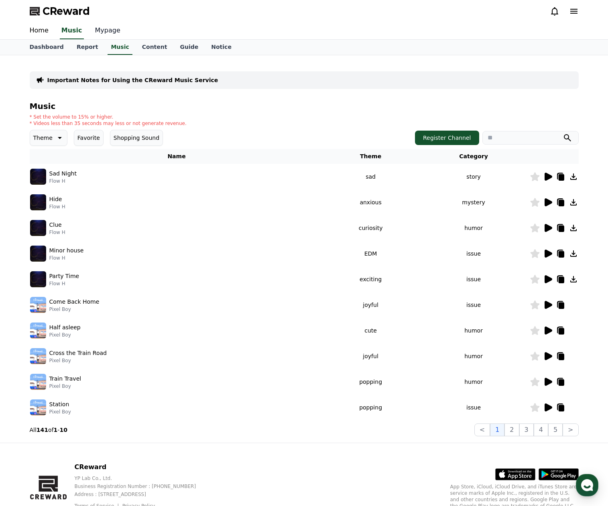
click at [104, 36] on link "Mypage" at bounding box center [108, 30] width 38 height 17
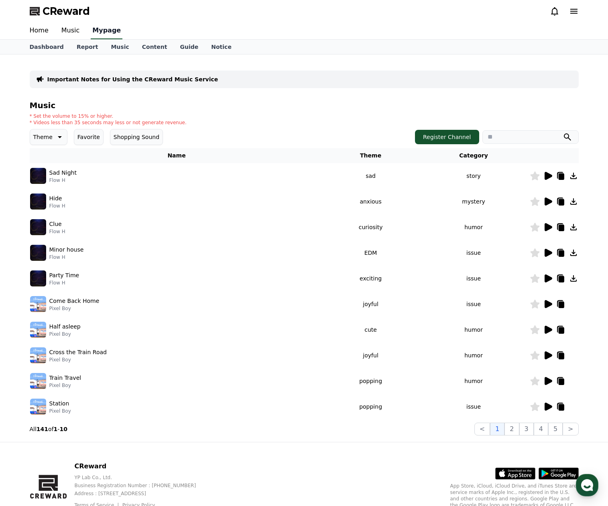
select select "**********"
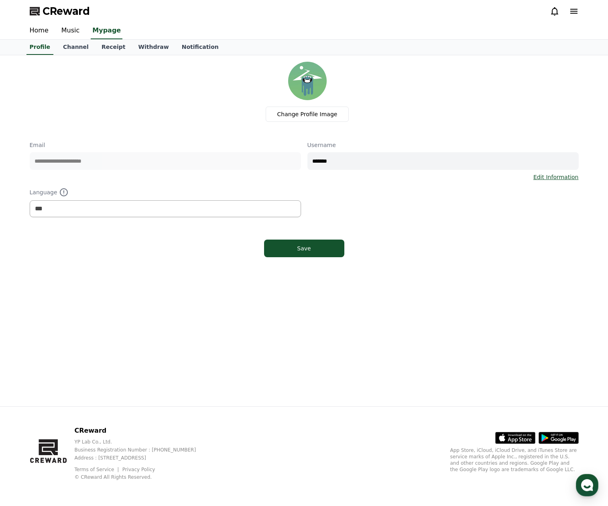
click at [463, 258] on div "Save" at bounding box center [304, 249] width 549 height 24
click at [73, 51] on link "Channel" at bounding box center [76, 47] width 38 height 15
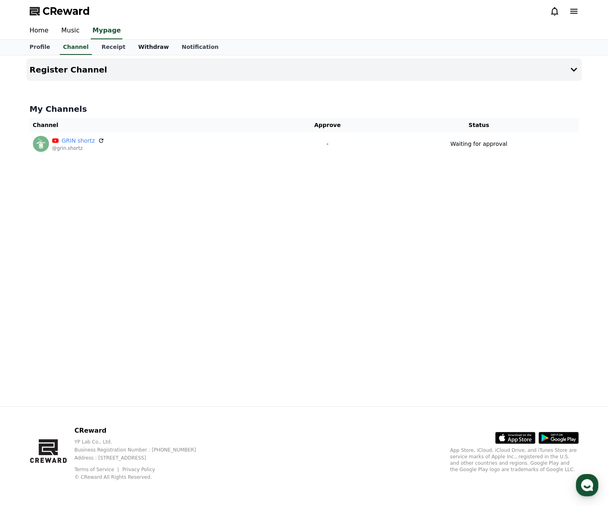
click at [132, 47] on link "Withdraw" at bounding box center [153, 47] width 43 height 15
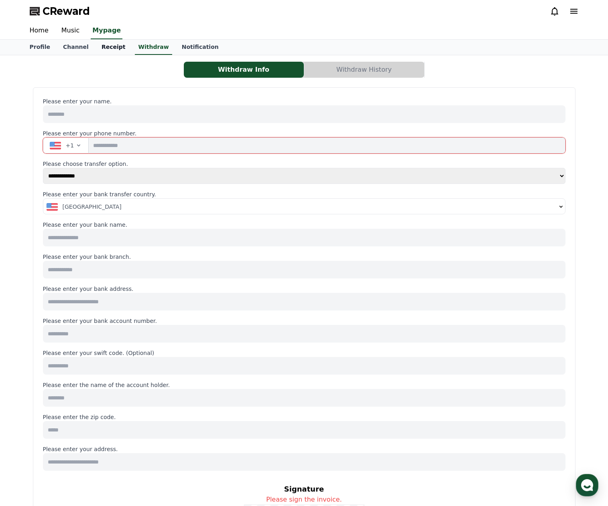
click at [109, 47] on link "Receipt" at bounding box center [113, 47] width 37 height 15
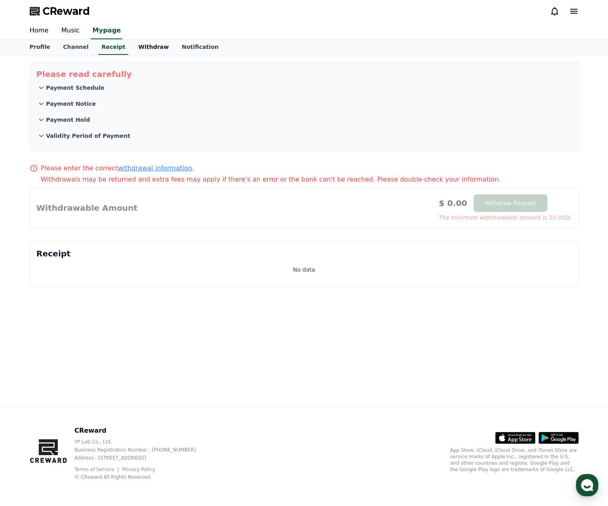
click at [138, 47] on link "Withdraw" at bounding box center [153, 47] width 43 height 15
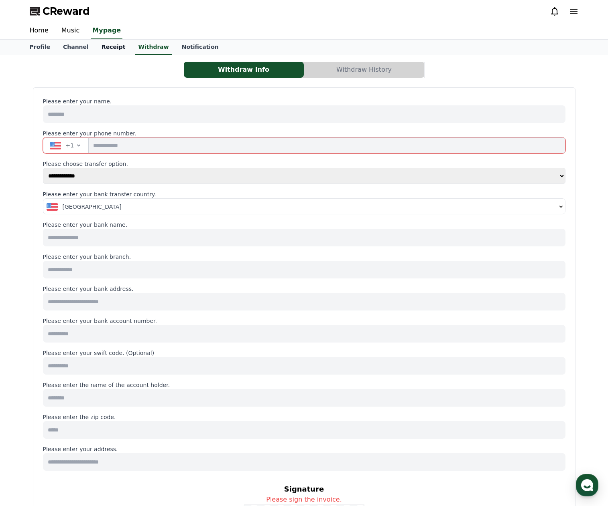
click at [95, 47] on link "Receipt" at bounding box center [113, 47] width 37 height 15
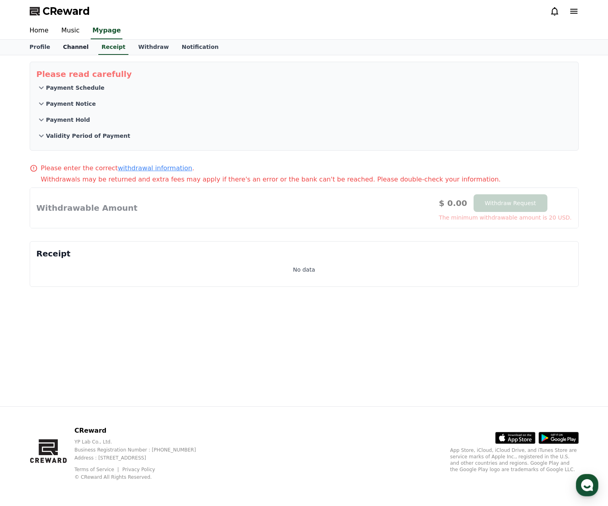
click at [64, 50] on link "Channel" at bounding box center [76, 47] width 38 height 15
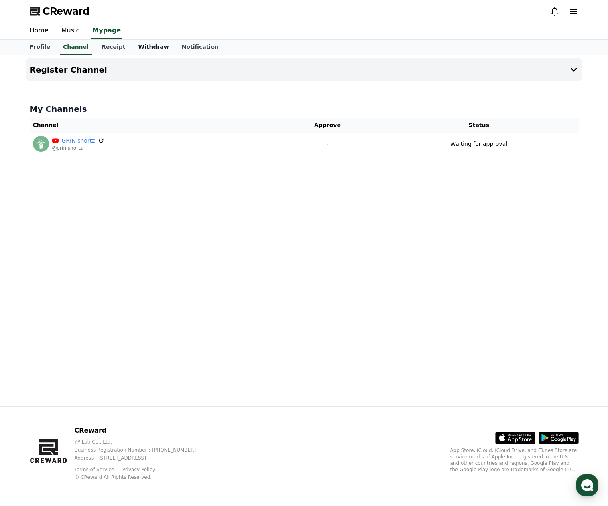
click at [140, 51] on link "Withdraw" at bounding box center [153, 47] width 43 height 15
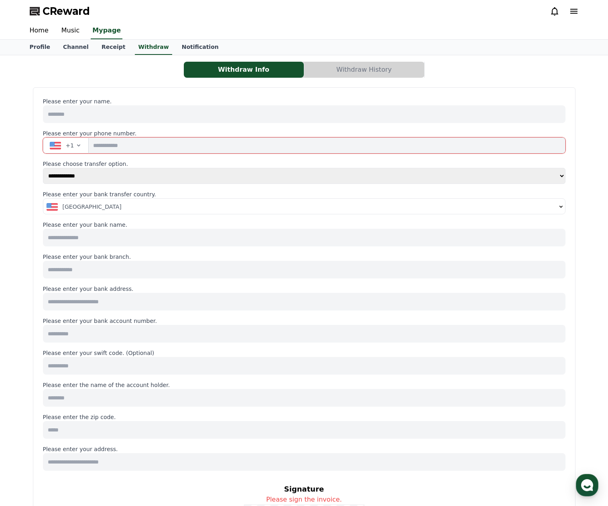
click at [118, 122] on input at bounding box center [304, 114] width 522 height 18
click at [351, 73] on button "Withdraw History" at bounding box center [364, 70] width 120 height 16
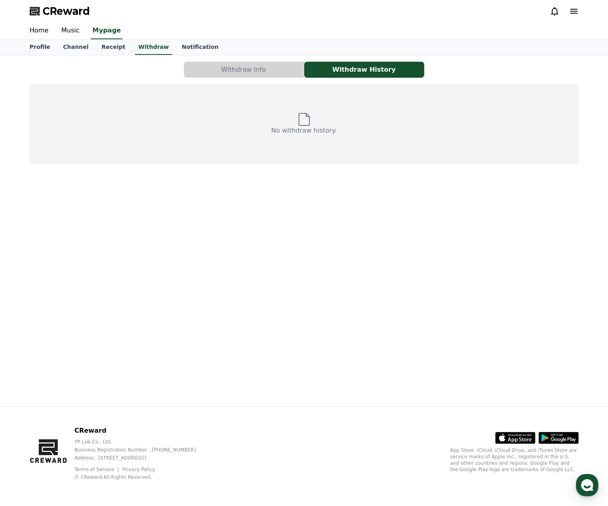
click at [246, 67] on button "Withdraw Info" at bounding box center [244, 70] width 120 height 16
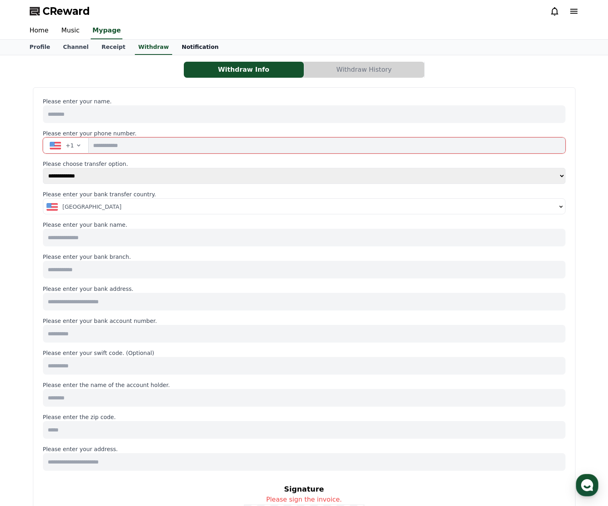
click at [180, 42] on link "Notification" at bounding box center [200, 47] width 50 height 15
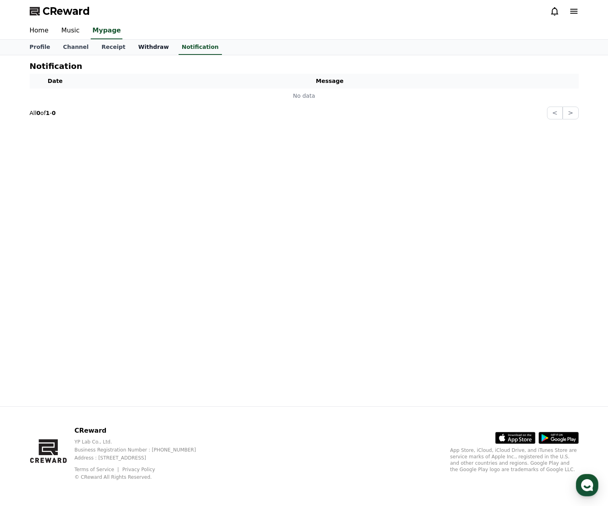
click at [143, 49] on link "Withdraw" at bounding box center [153, 47] width 43 height 15
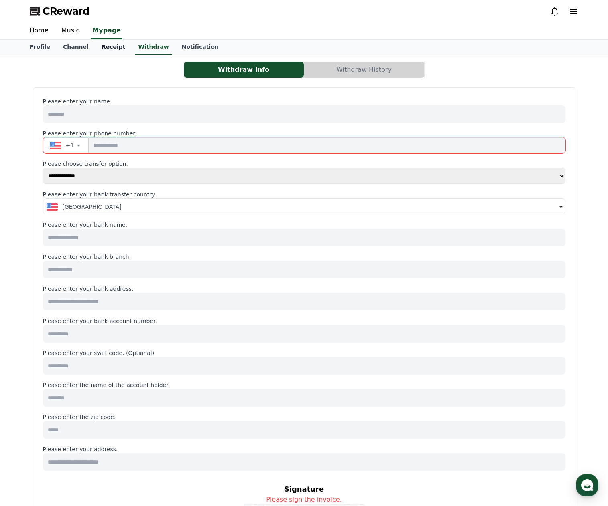
click at [103, 50] on link "Receipt" at bounding box center [113, 47] width 37 height 15
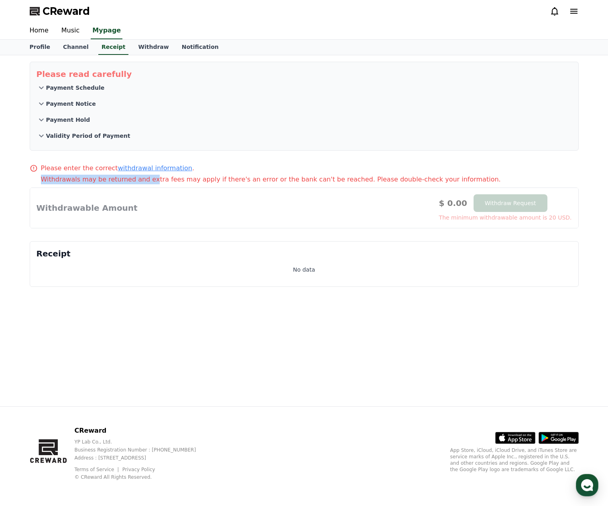
drag, startPoint x: 41, startPoint y: 178, endPoint x: 145, endPoint y: 182, distance: 103.9
click at [145, 182] on p "Withdrawals may be returned and extra fees may apply if there's an error or the…" at bounding box center [309, 180] width 537 height 10
drag, startPoint x: 161, startPoint y: 179, endPoint x: 166, endPoint y: 179, distance: 5.2
click at [166, 179] on p "Withdrawals may be returned and extra fees may apply if there's an error or the…" at bounding box center [309, 180] width 537 height 10
drag, startPoint x: 131, startPoint y: 177, endPoint x: 162, endPoint y: 180, distance: 31.1
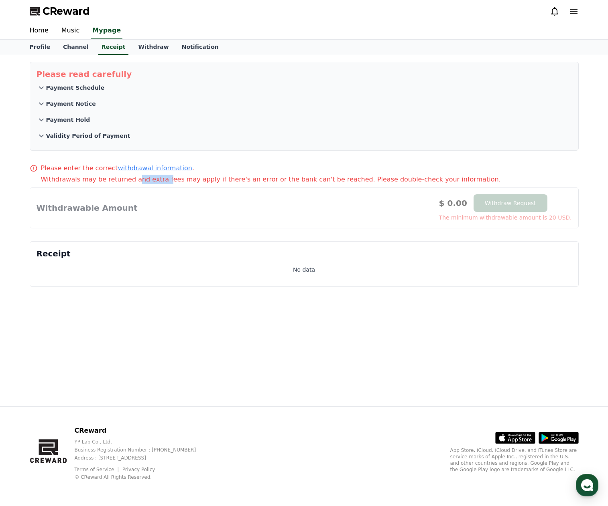
click at [159, 180] on p "Withdrawals may be returned and extra fees may apply if there's an error or the…" at bounding box center [309, 180] width 537 height 10
drag, startPoint x: 174, startPoint y: 180, endPoint x: 180, endPoint y: 180, distance: 5.6
click at [179, 180] on p "Withdrawals may be returned and extra fees may apply if there's an error or the…" at bounding box center [309, 180] width 537 height 10
drag, startPoint x: 207, startPoint y: 180, endPoint x: 212, endPoint y: 180, distance: 5.2
click at [210, 180] on p "Withdrawals may be returned and extra fees may apply if there's an error or the…" at bounding box center [309, 180] width 537 height 10
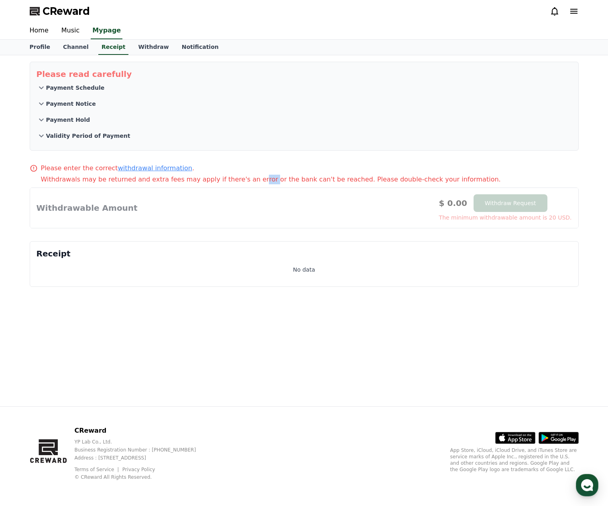
click at [248, 179] on p "Withdrawals may be returned and extra fees may apply if there's an error or the…" at bounding box center [309, 180] width 537 height 10
drag, startPoint x: 284, startPoint y: 179, endPoint x: 300, endPoint y: 181, distance: 16.2
click at [292, 179] on p "Withdrawals may be returned and extra fees may apply if there's an error or the…" at bounding box center [309, 180] width 537 height 10
click at [330, 179] on p "Withdrawals may be returned and extra fees may apply if there's an error or the…" at bounding box center [309, 180] width 537 height 10
click at [28, 235] on div "Please read carefully Payment Schedule Payment Notice Payment Hold Validity Per…" at bounding box center [303, 230] width 561 height 351
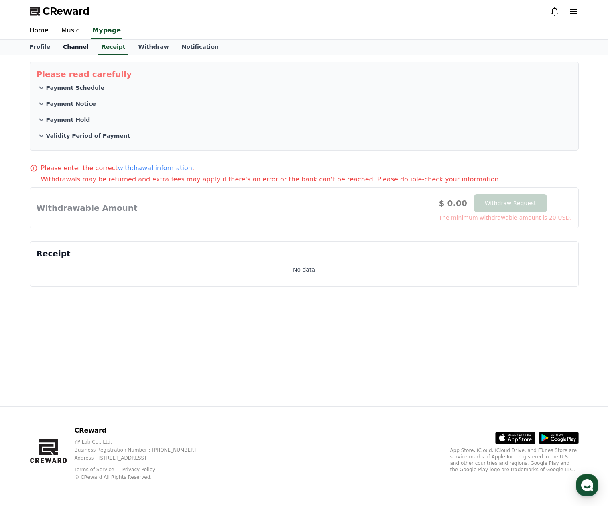
click at [69, 49] on link "Channel" at bounding box center [76, 47] width 38 height 15
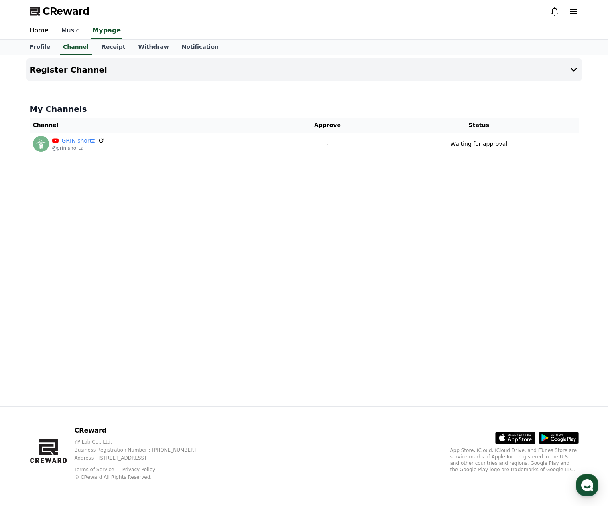
click at [69, 34] on link "Music" at bounding box center [70, 30] width 31 height 17
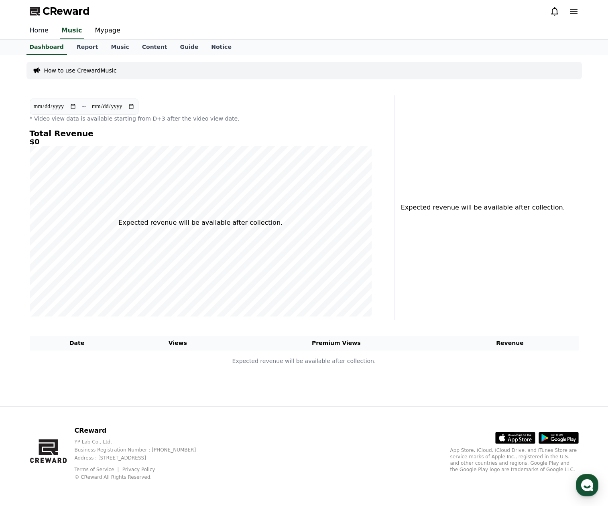
click at [44, 29] on link "Home" at bounding box center [39, 30] width 32 height 17
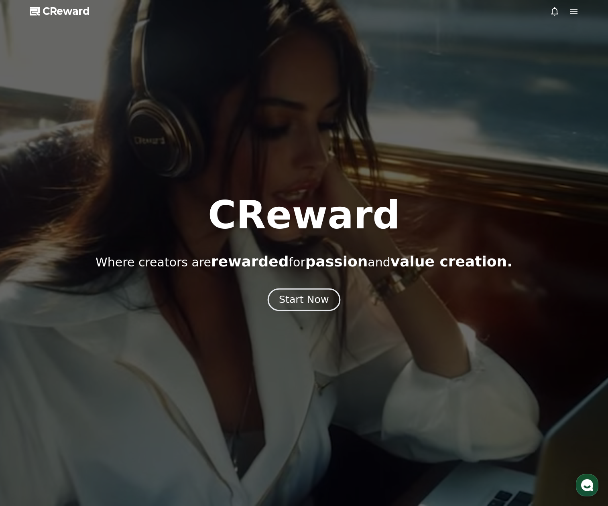
click at [304, 302] on div "Start Now" at bounding box center [304, 300] width 50 height 14
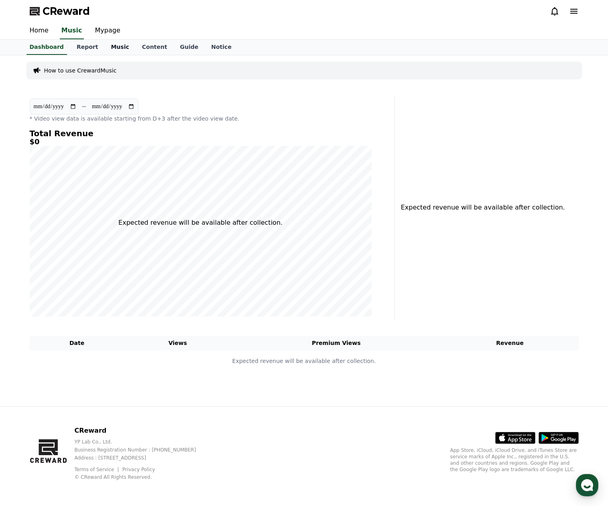
click at [109, 49] on link "Music" at bounding box center [119, 47] width 31 height 15
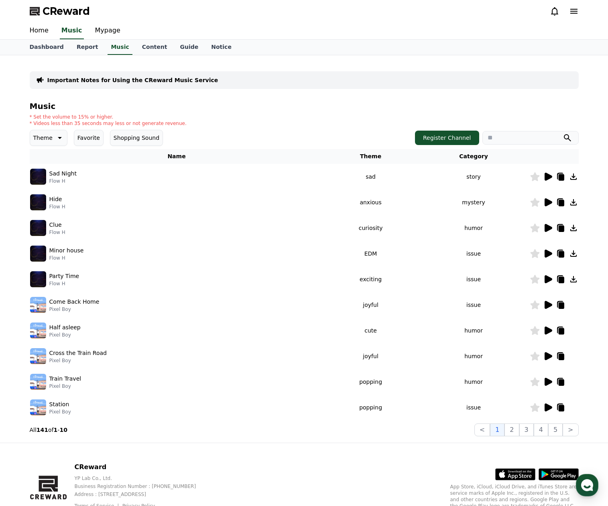
click at [55, 139] on icon at bounding box center [59, 138] width 10 height 10
click at [40, 194] on button "Exciting" at bounding box center [45, 192] width 29 height 18
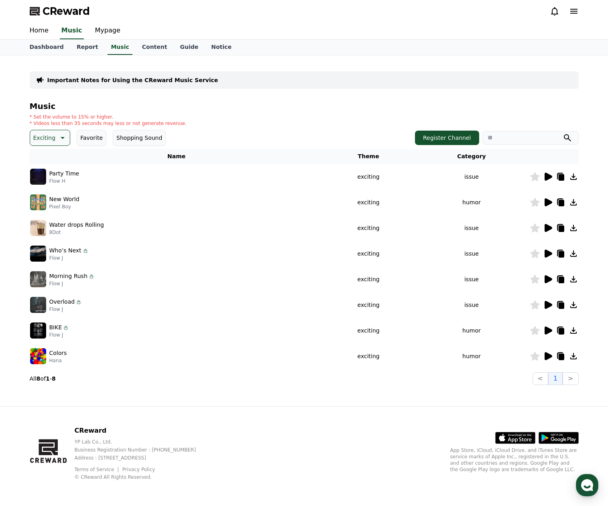
click at [547, 176] on icon at bounding box center [548, 177] width 8 height 8
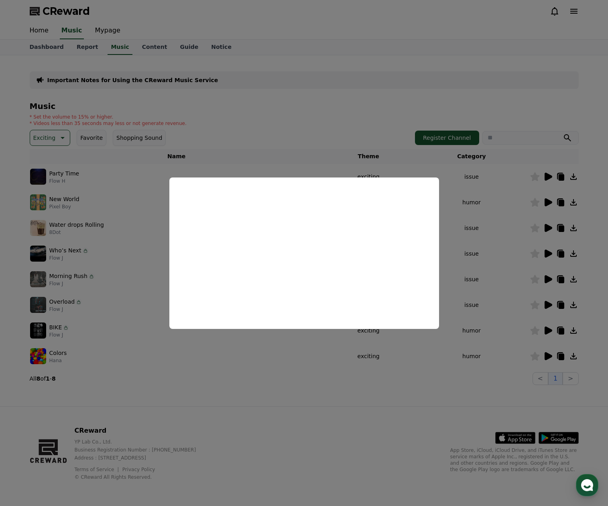
click at [546, 201] on button "close modal" at bounding box center [304, 253] width 608 height 506
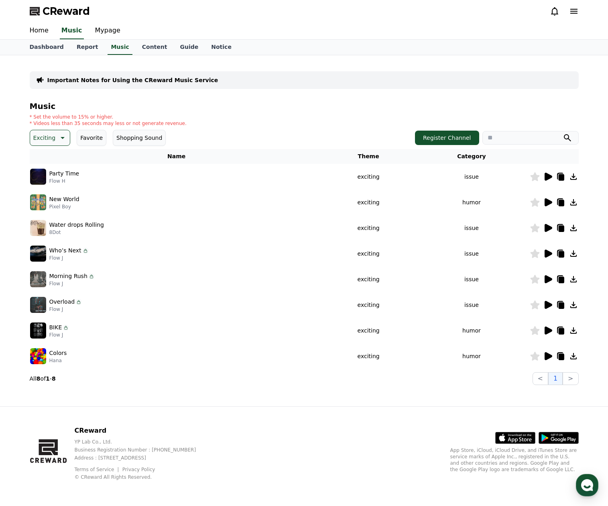
click at [548, 205] on icon at bounding box center [548, 203] width 8 height 8
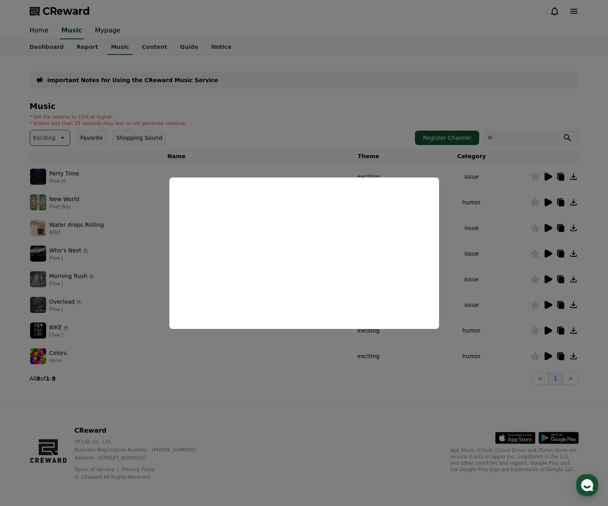
click at [459, 187] on button "close modal" at bounding box center [304, 253] width 608 height 506
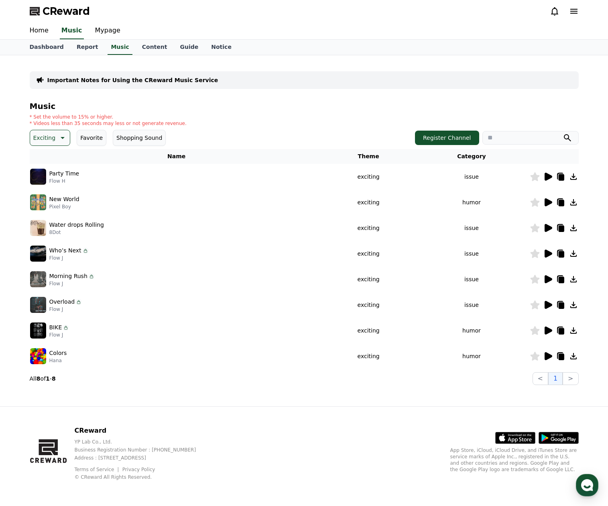
click at [551, 329] on icon at bounding box center [548, 331] width 10 height 10
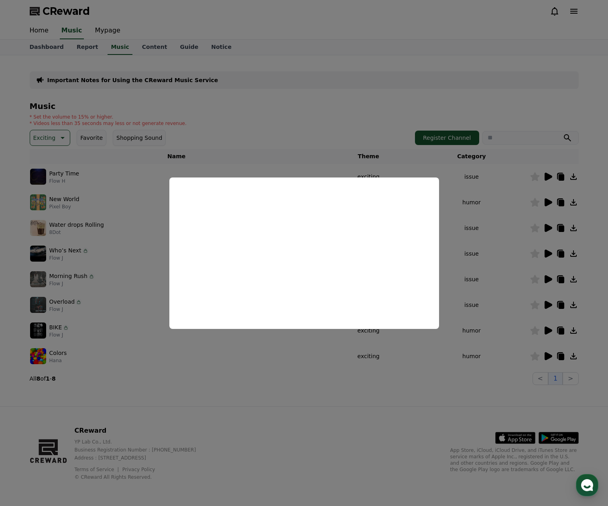
click at [146, 375] on button "close modal" at bounding box center [304, 253] width 608 height 506
